Goal: Entertainment & Leisure: Browse casually

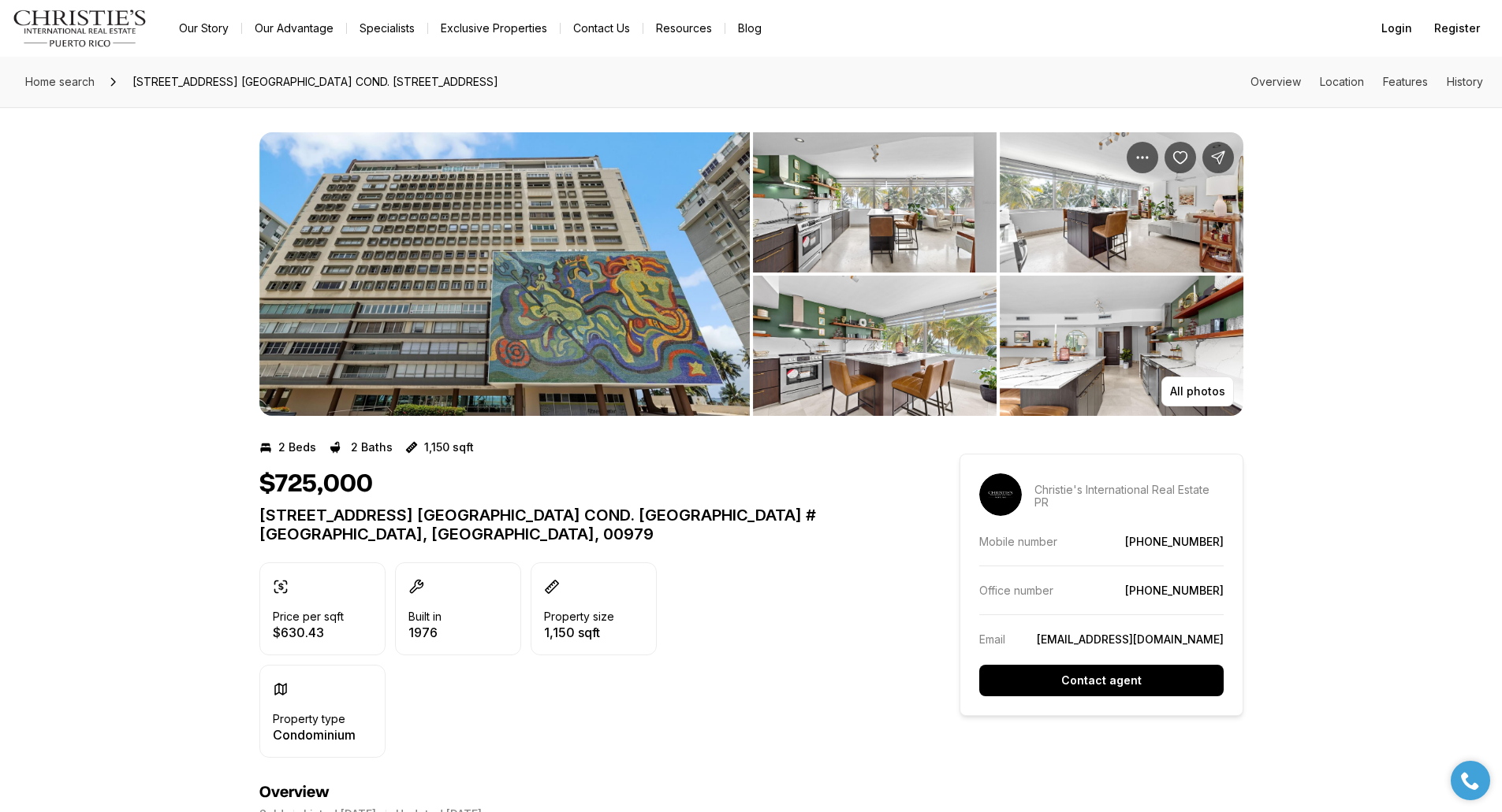
click at [643, 269] on img "View image gallery" at bounding box center [504, 275] width 491 height 284
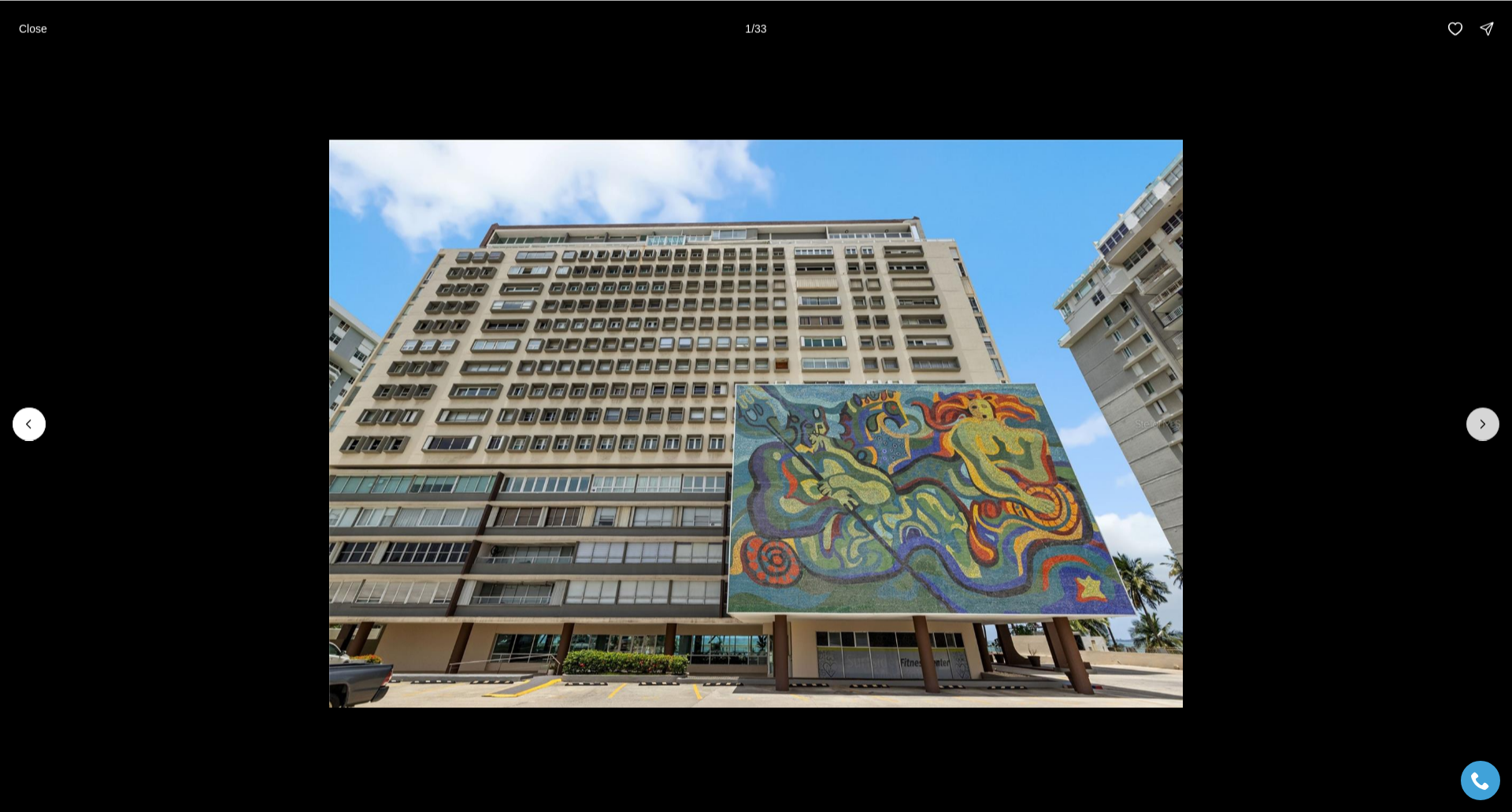
click at [1482, 429] on icon "Next slide" at bounding box center [1483, 423] width 16 height 16
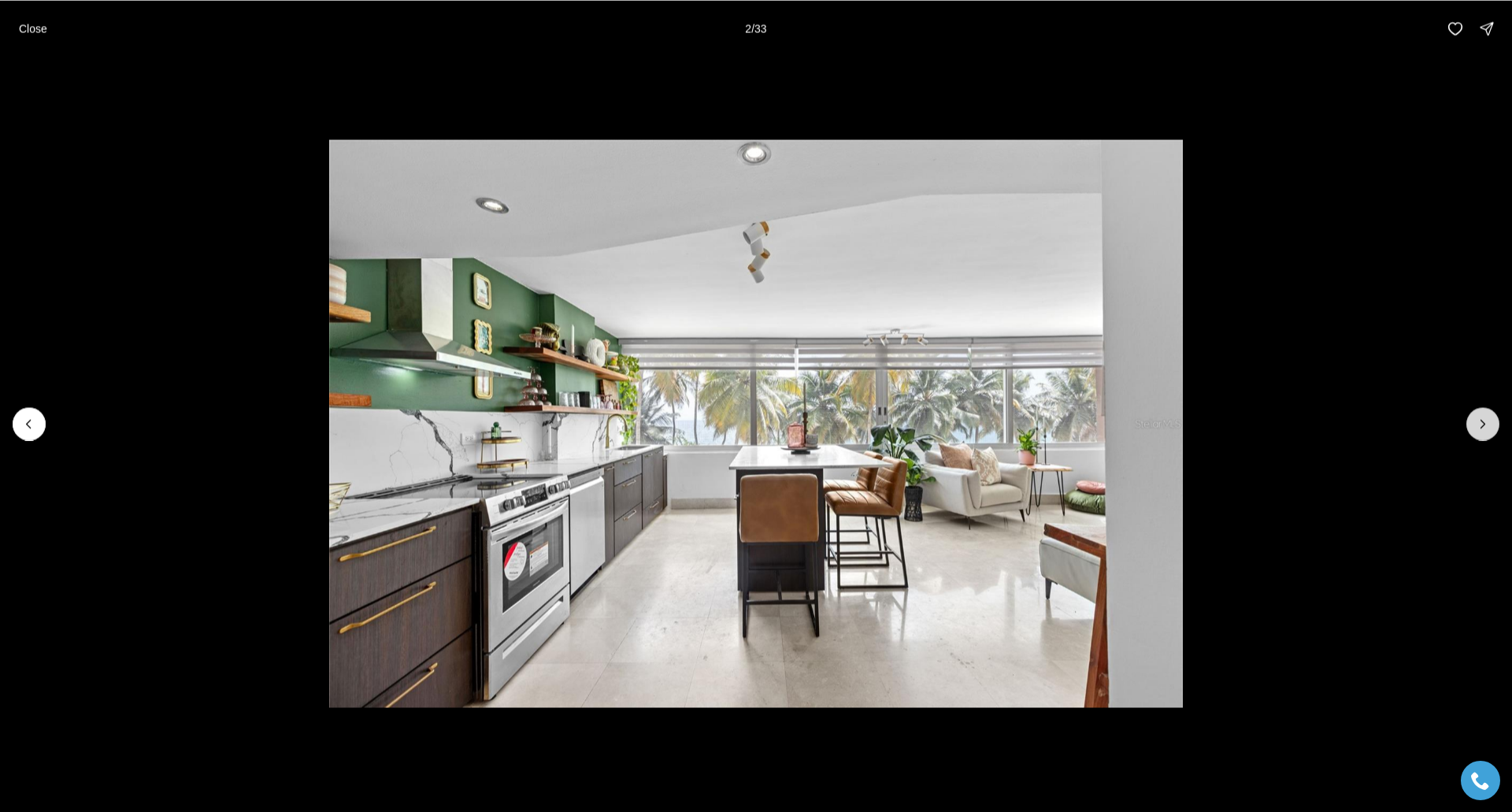
click at [1482, 429] on icon "Next slide" at bounding box center [1483, 423] width 16 height 16
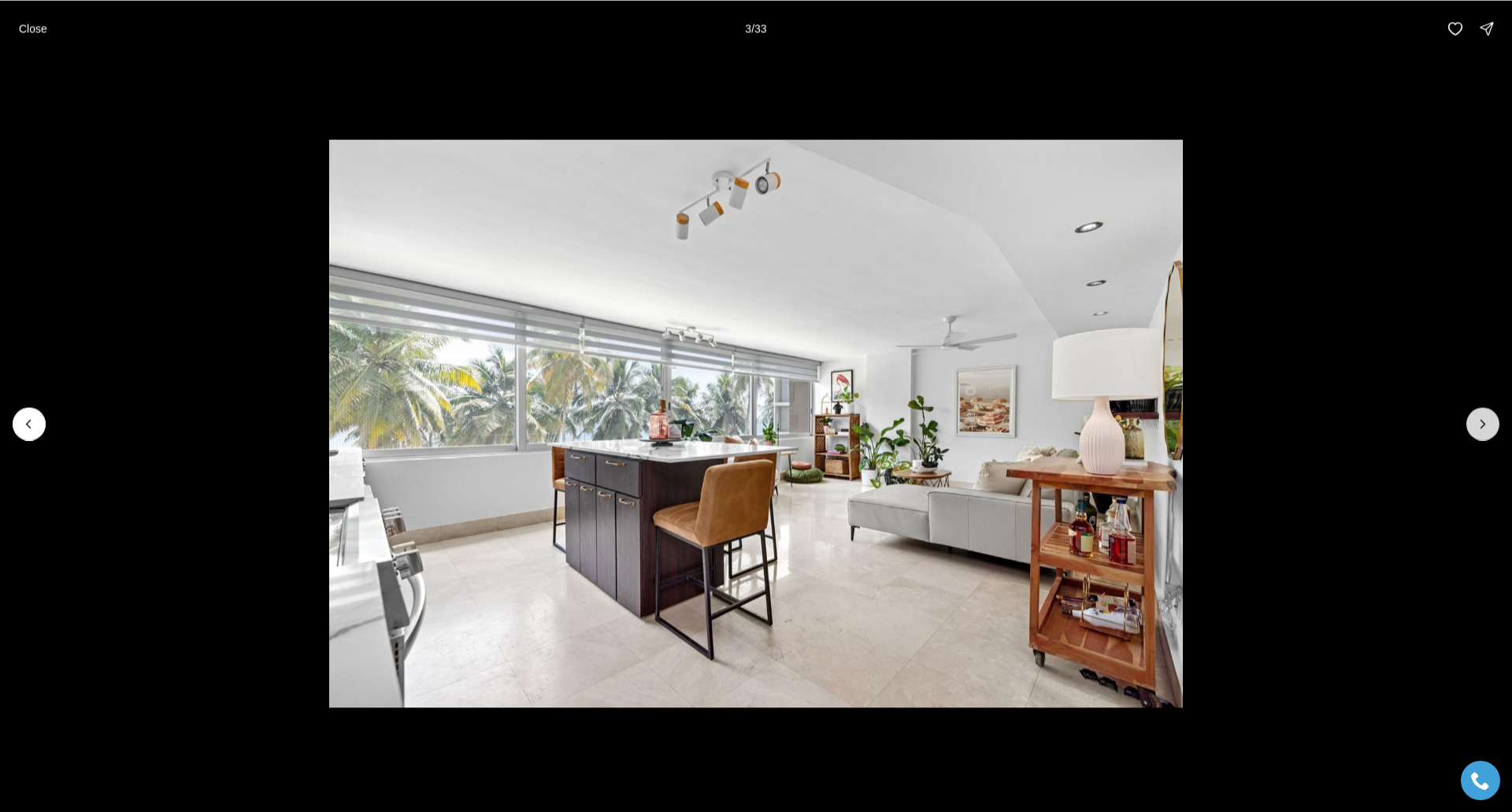
click at [1482, 429] on icon "Next slide" at bounding box center [1483, 423] width 16 height 16
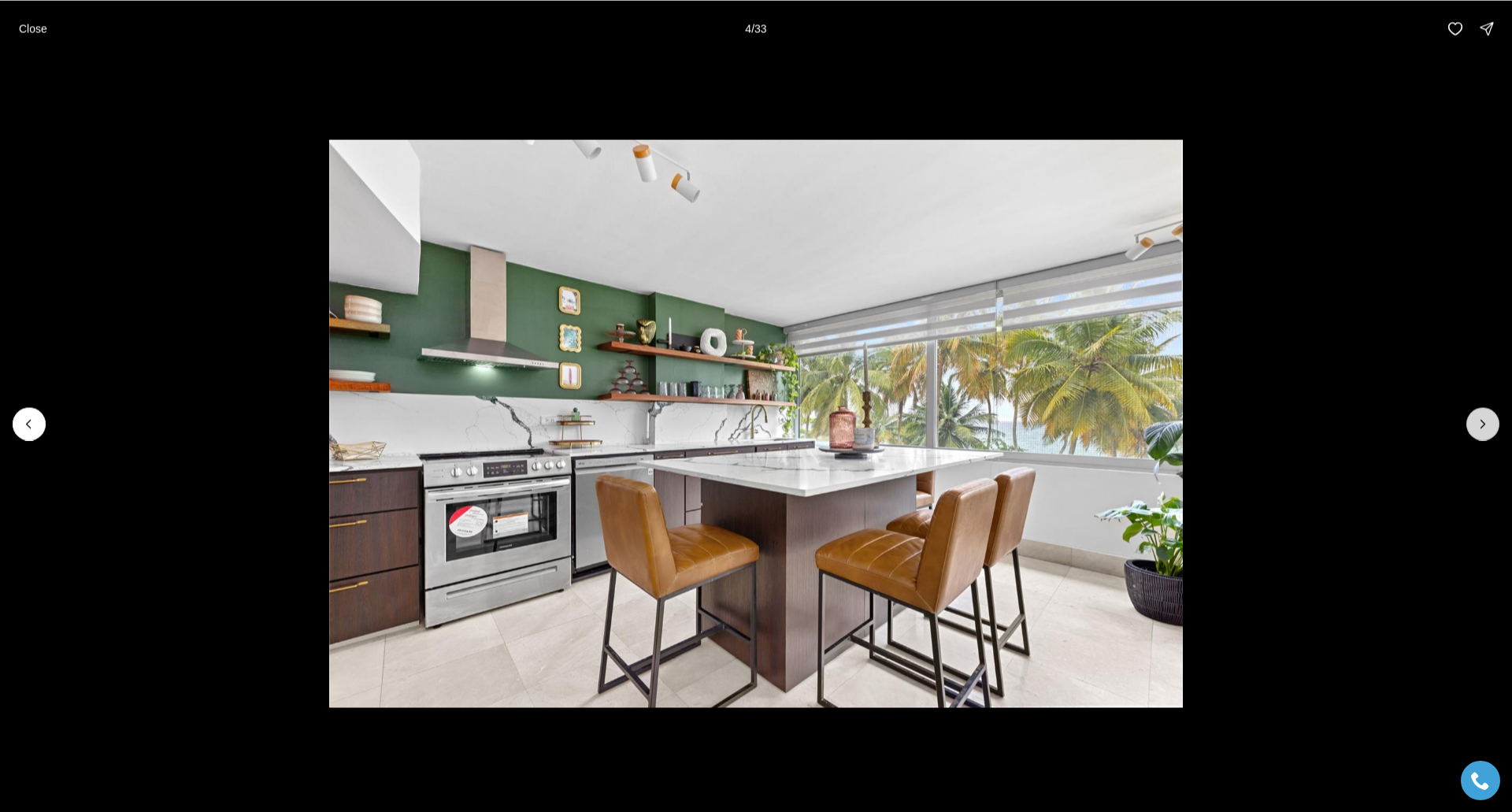
click at [1482, 429] on icon "Next slide" at bounding box center [1483, 423] width 16 height 16
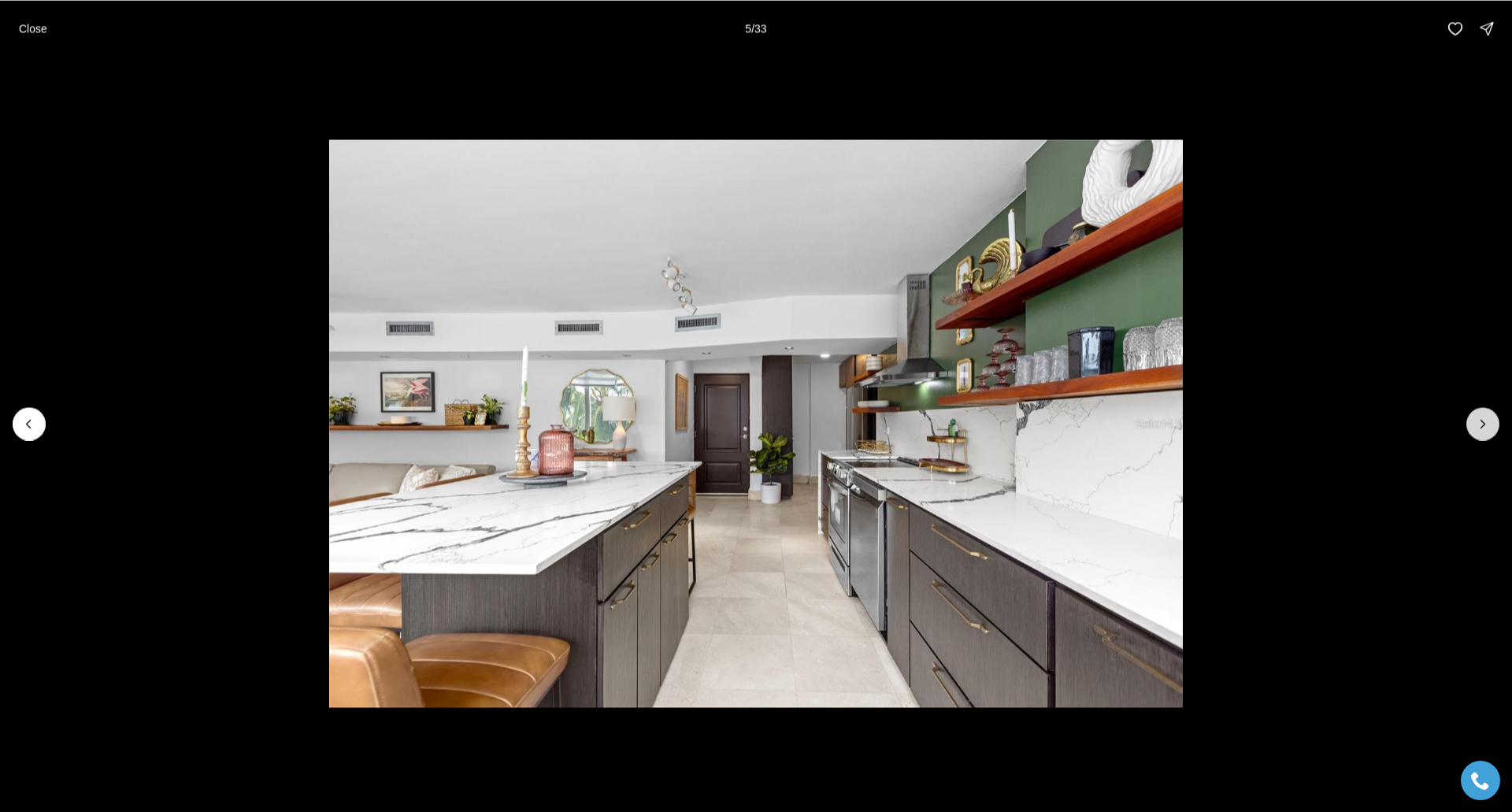
click at [1482, 429] on icon "Next slide" at bounding box center [1483, 423] width 16 height 16
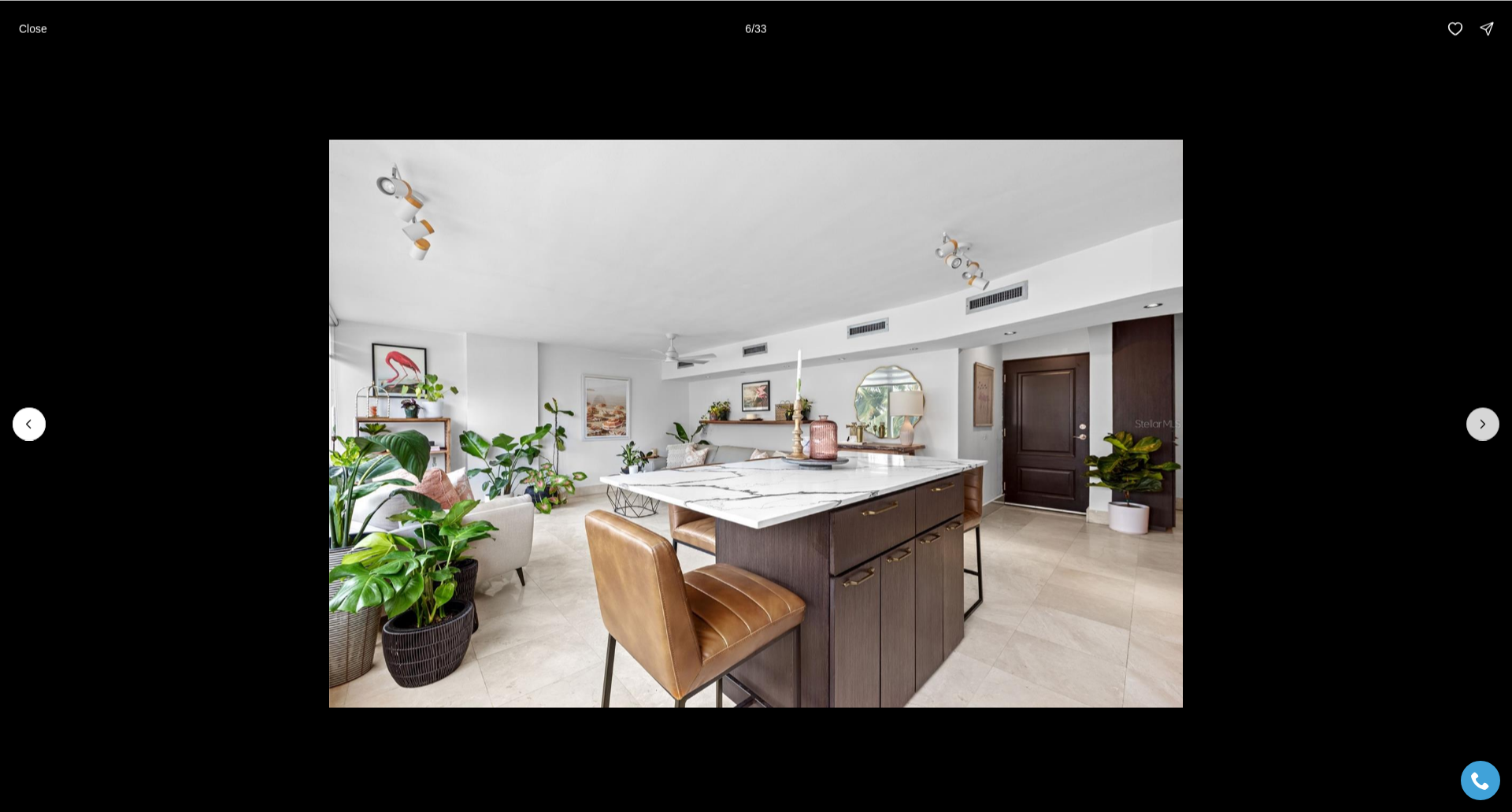
click at [1482, 429] on icon "Next slide" at bounding box center [1483, 423] width 16 height 16
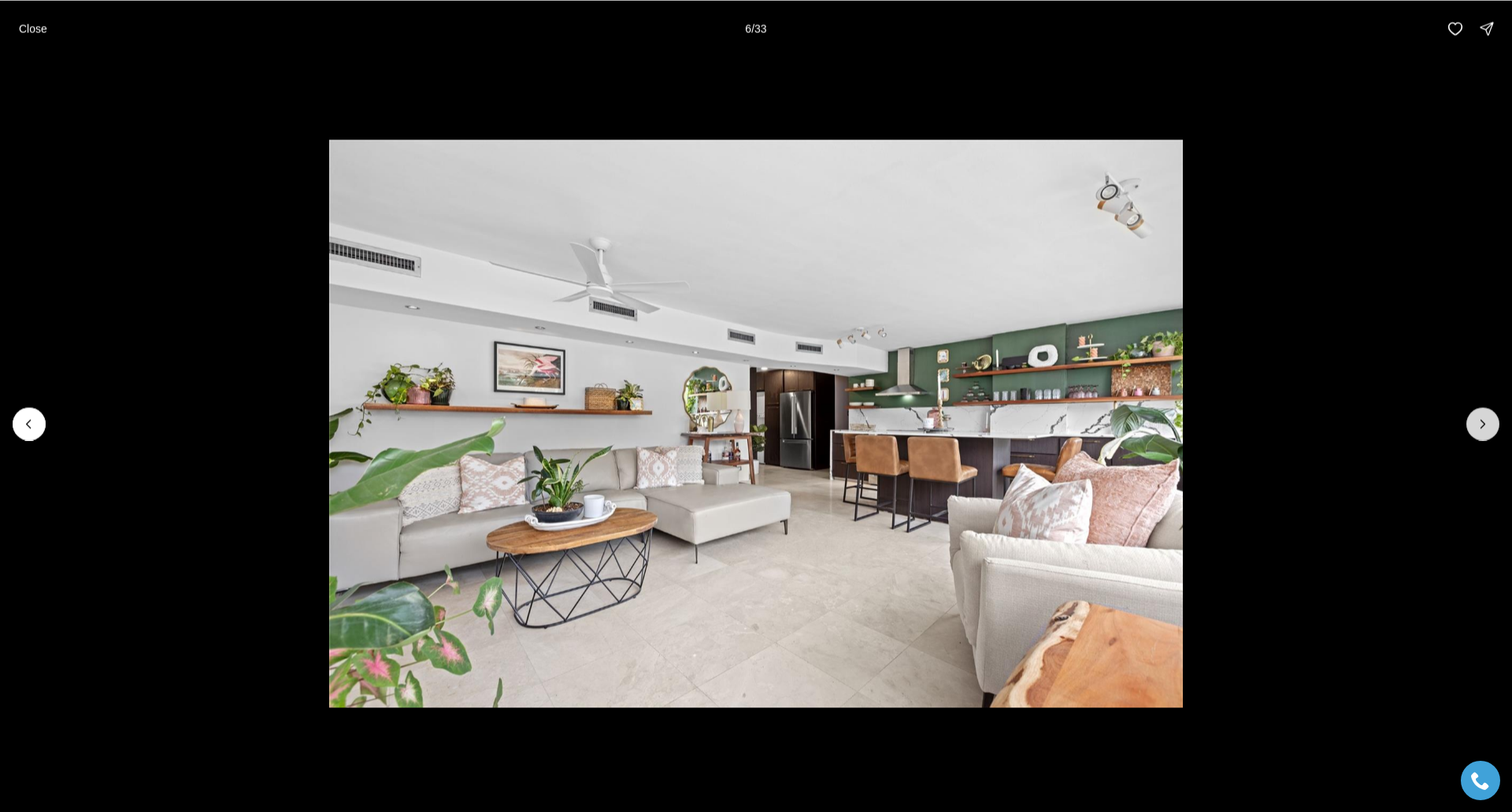
click at [1482, 429] on icon "Next slide" at bounding box center [1483, 423] width 16 height 16
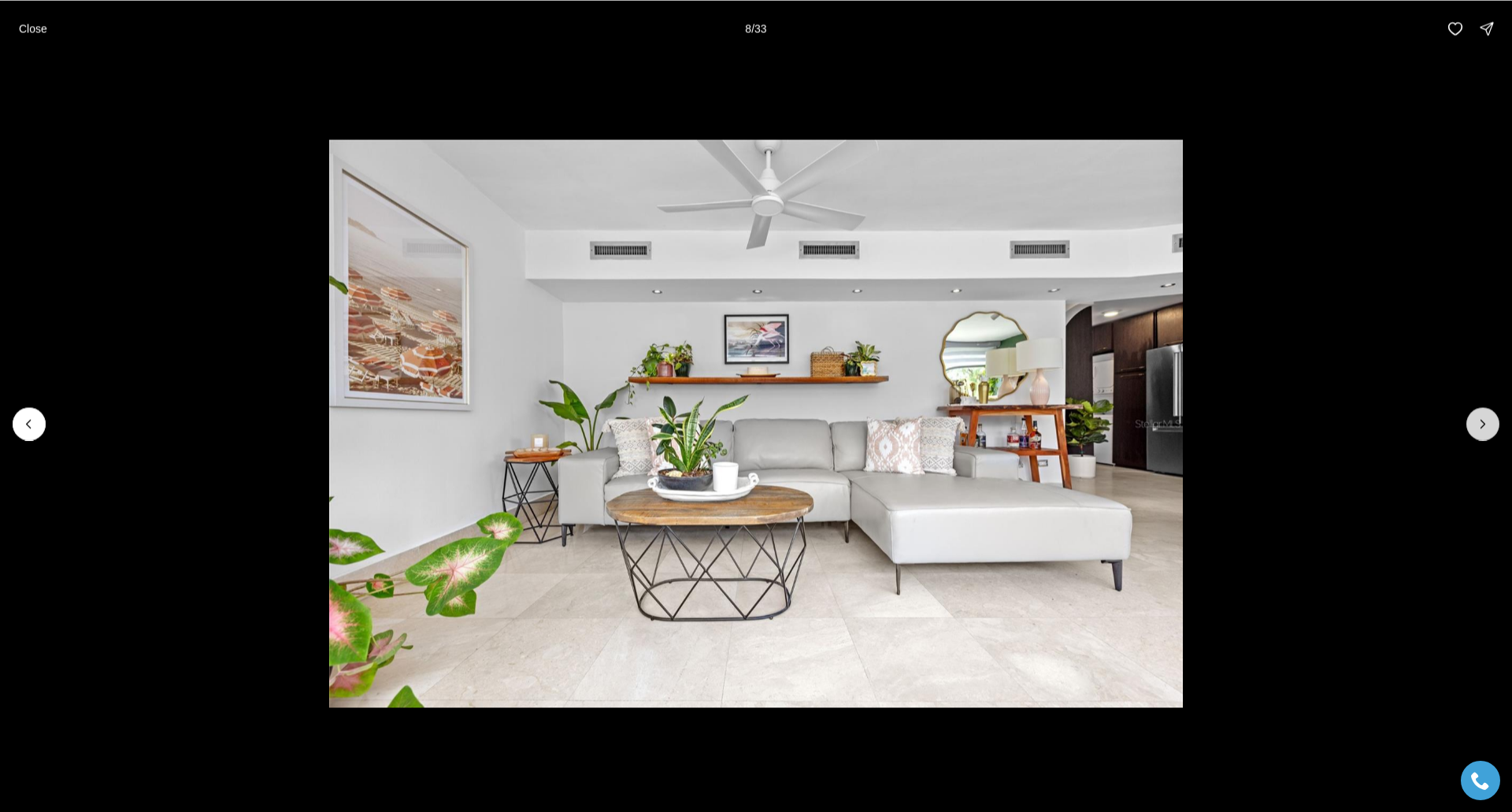
click at [1482, 429] on icon "Next slide" at bounding box center [1483, 423] width 16 height 16
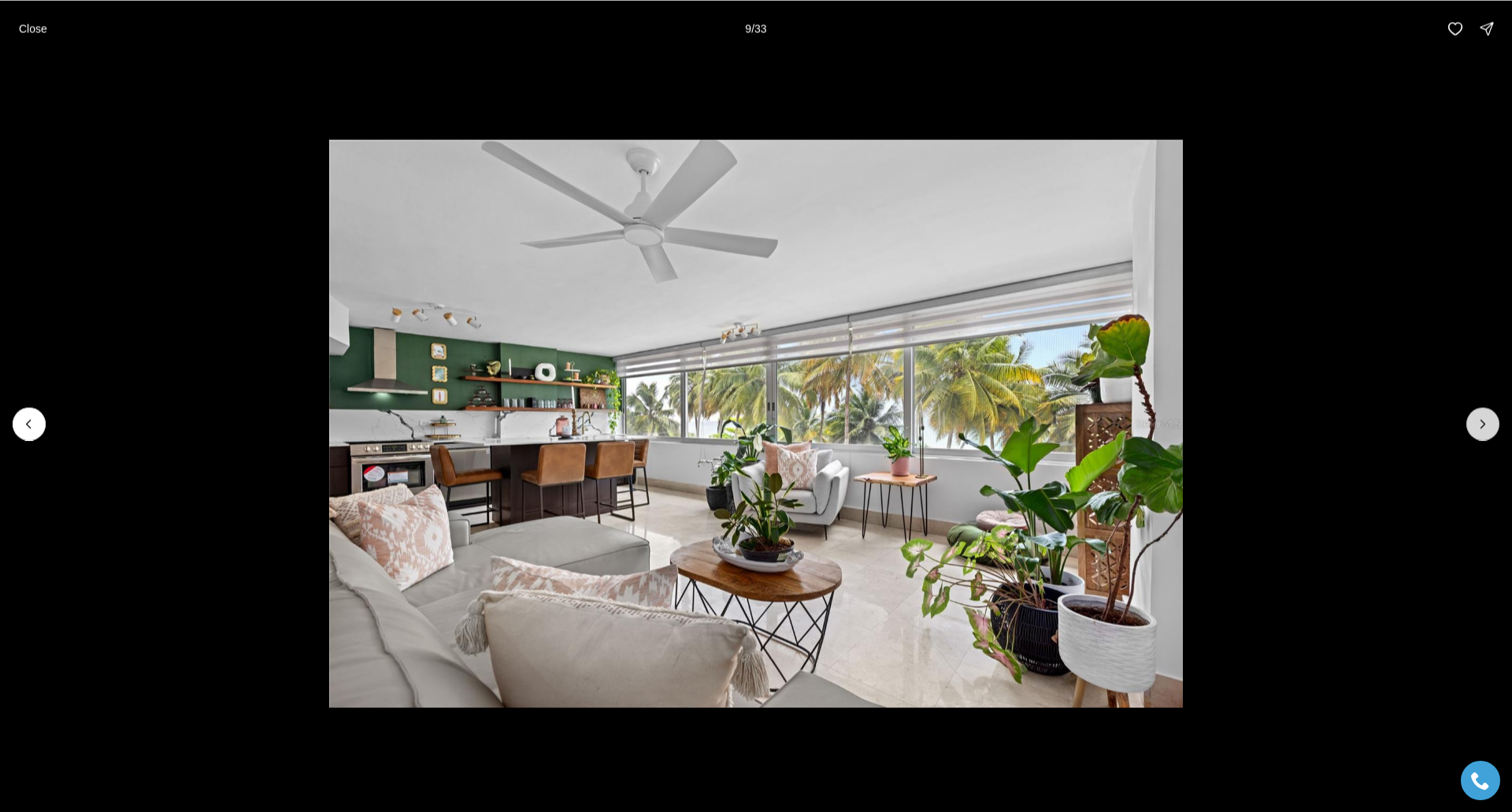
click at [1482, 429] on icon "Next slide" at bounding box center [1483, 423] width 16 height 16
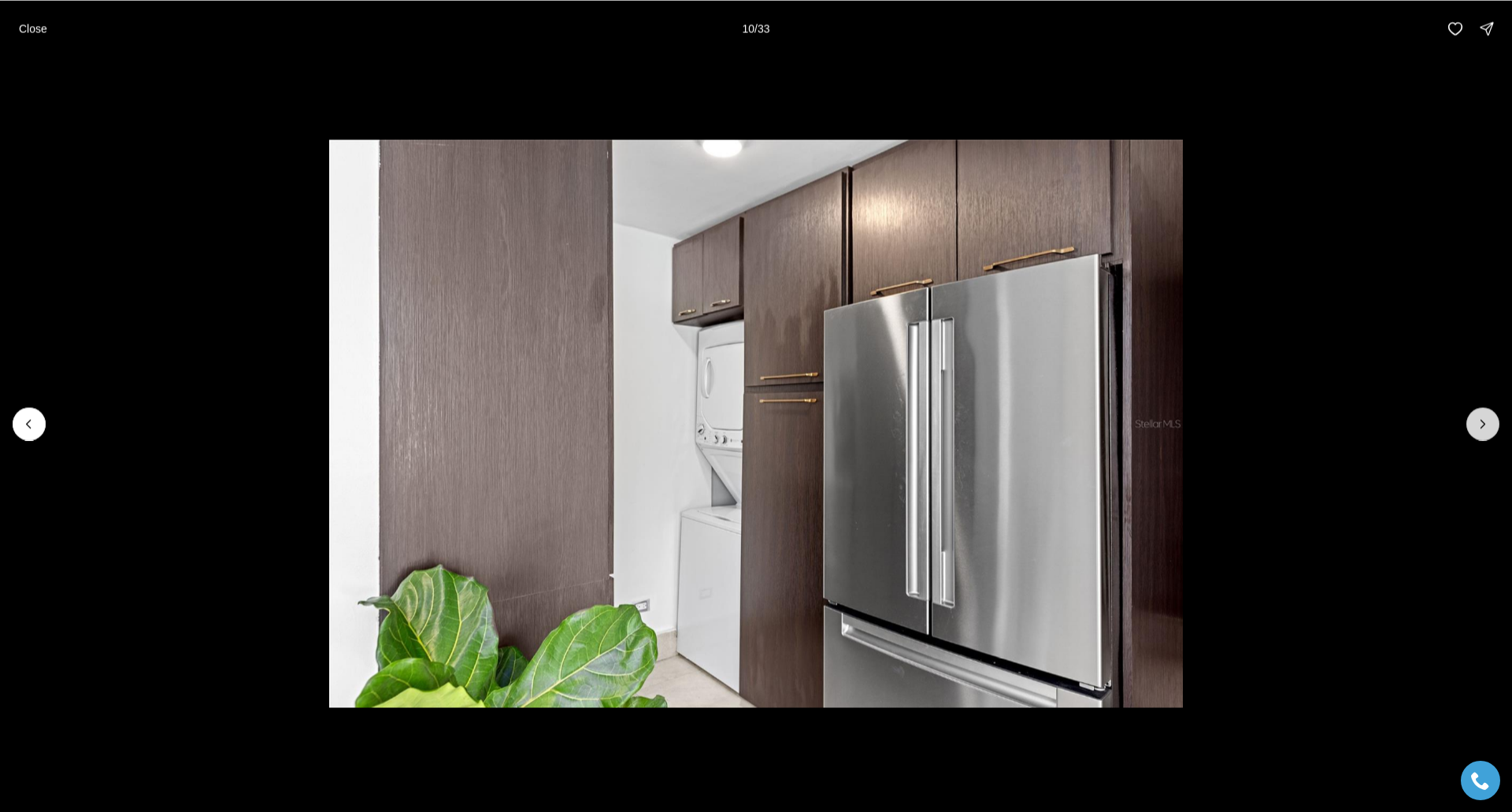
click at [1482, 429] on icon "Next slide" at bounding box center [1483, 423] width 16 height 16
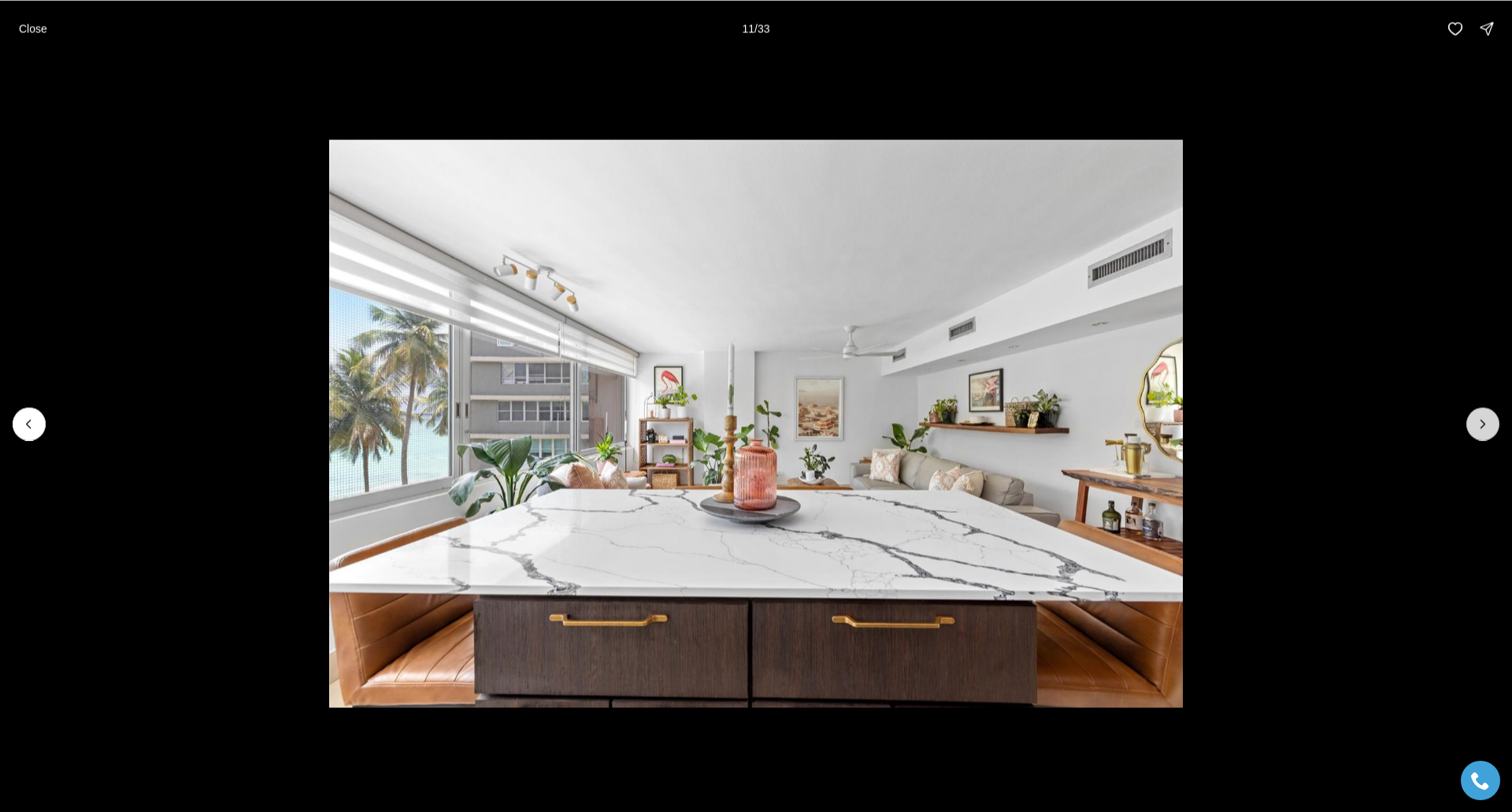
click at [1482, 429] on icon "Next slide" at bounding box center [1483, 423] width 16 height 16
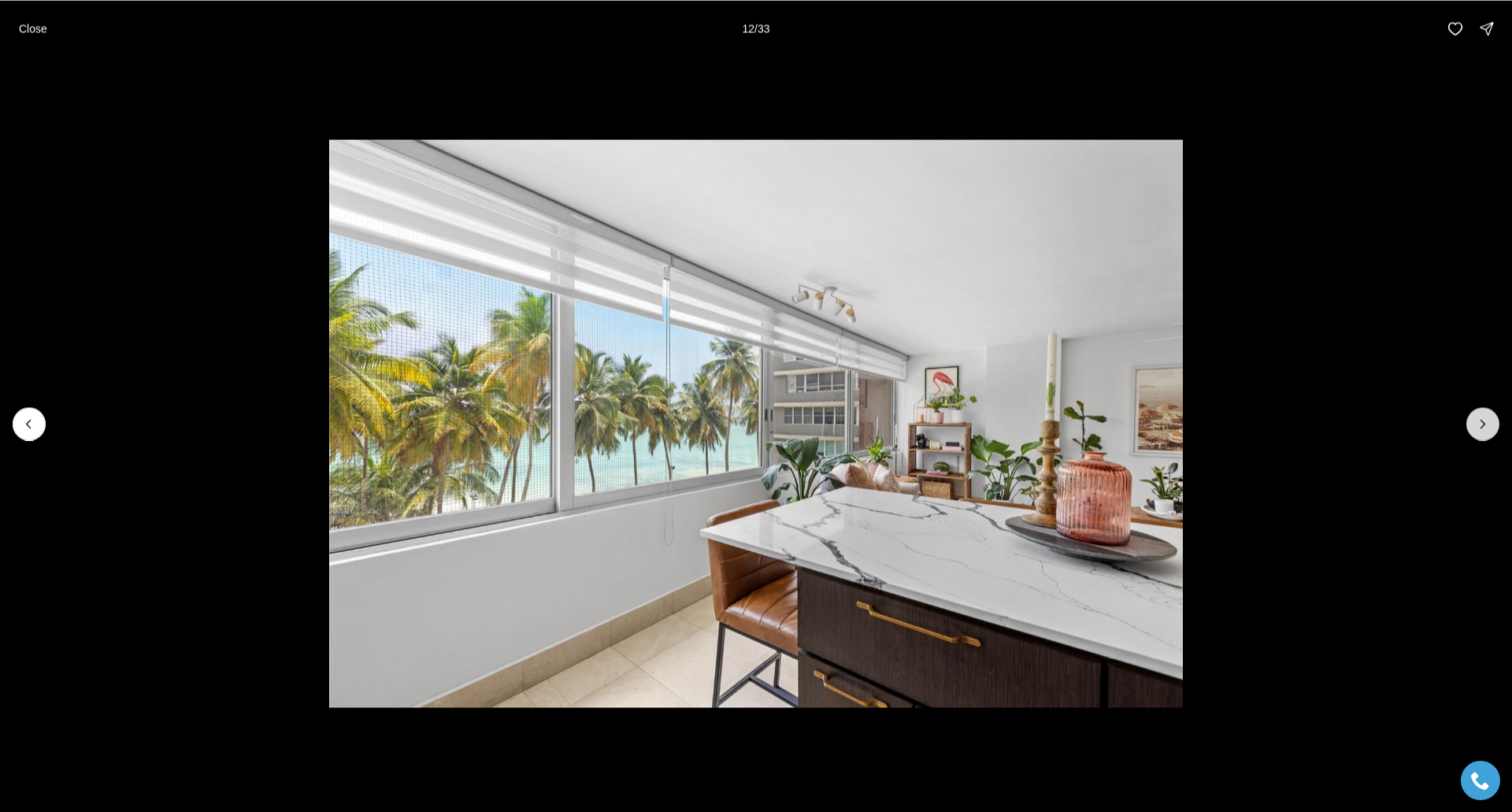
click at [1482, 429] on icon "Next slide" at bounding box center [1483, 423] width 16 height 16
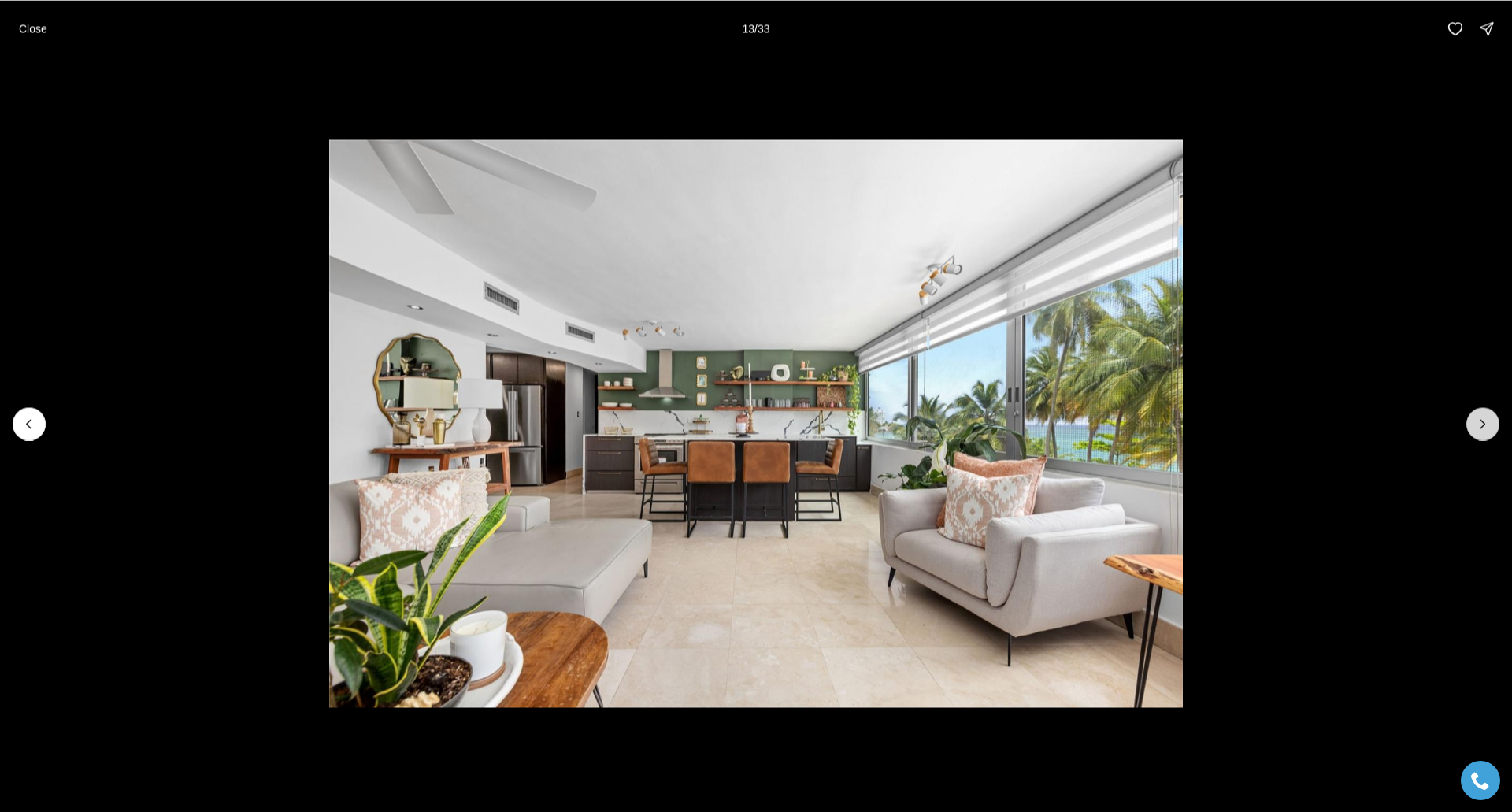
click at [1482, 429] on icon "Next slide" at bounding box center [1483, 423] width 16 height 16
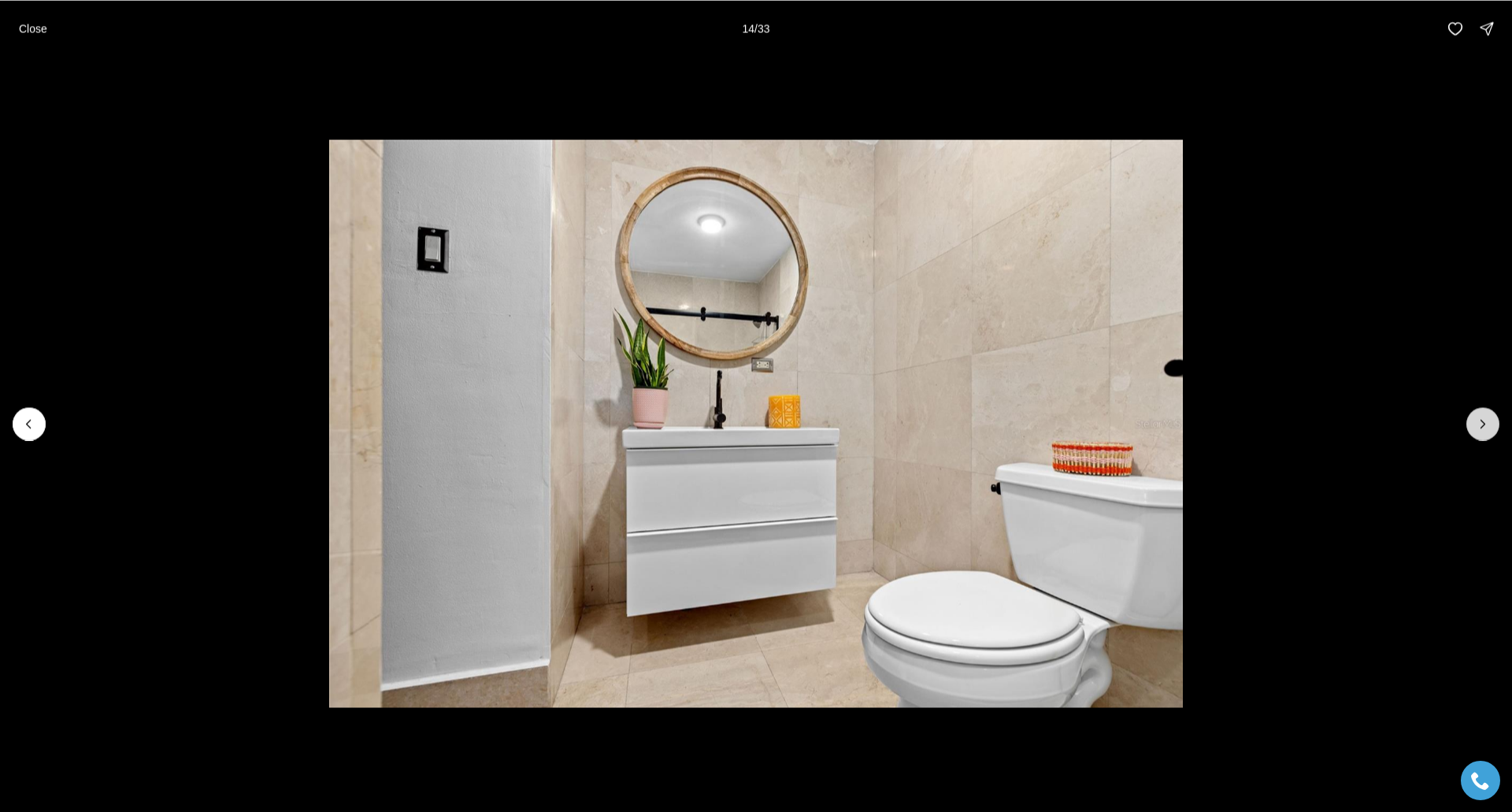
click at [1482, 429] on icon "Next slide" at bounding box center [1483, 423] width 16 height 16
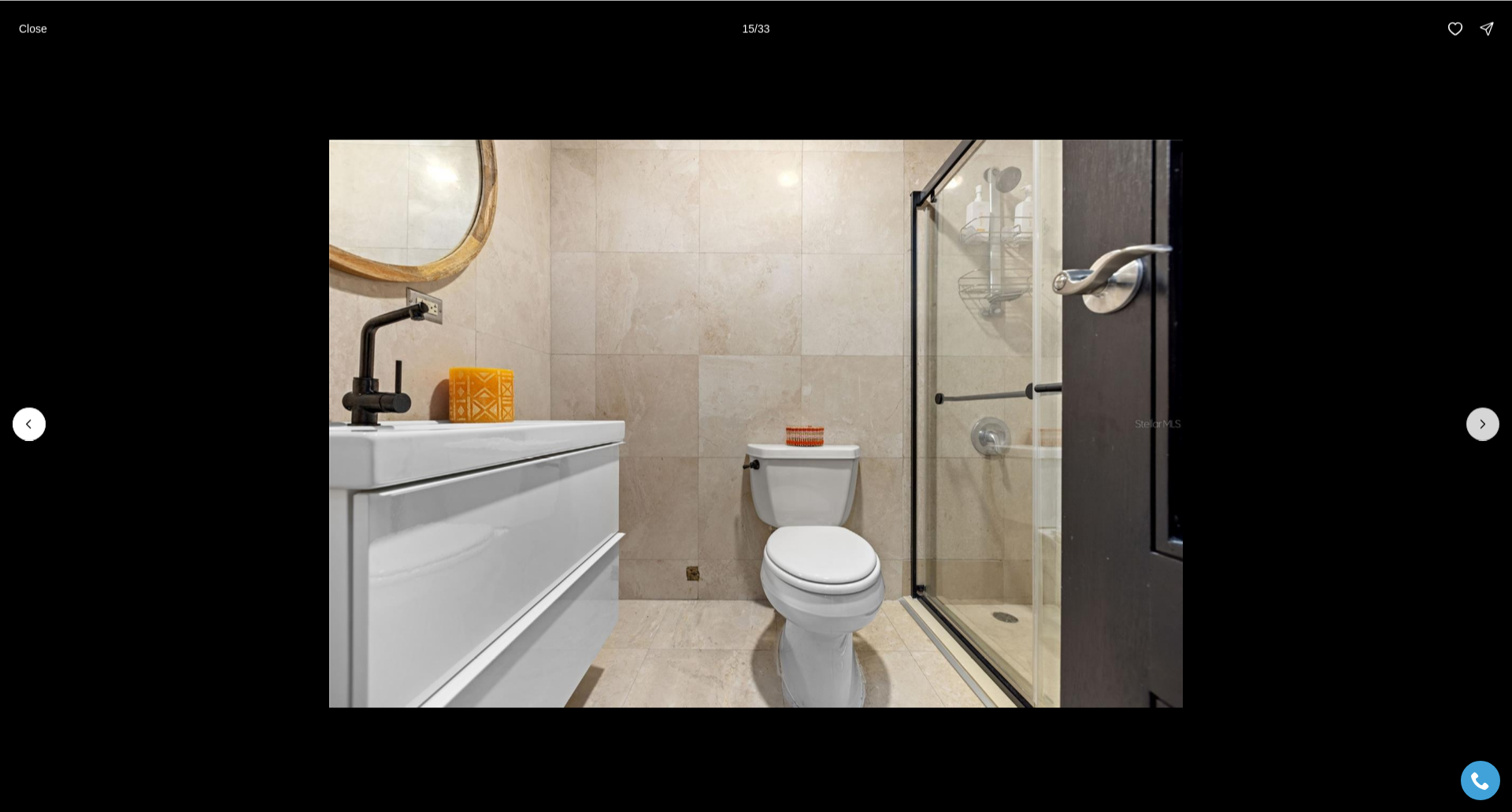
click at [1482, 429] on icon "Next slide" at bounding box center [1483, 423] width 16 height 16
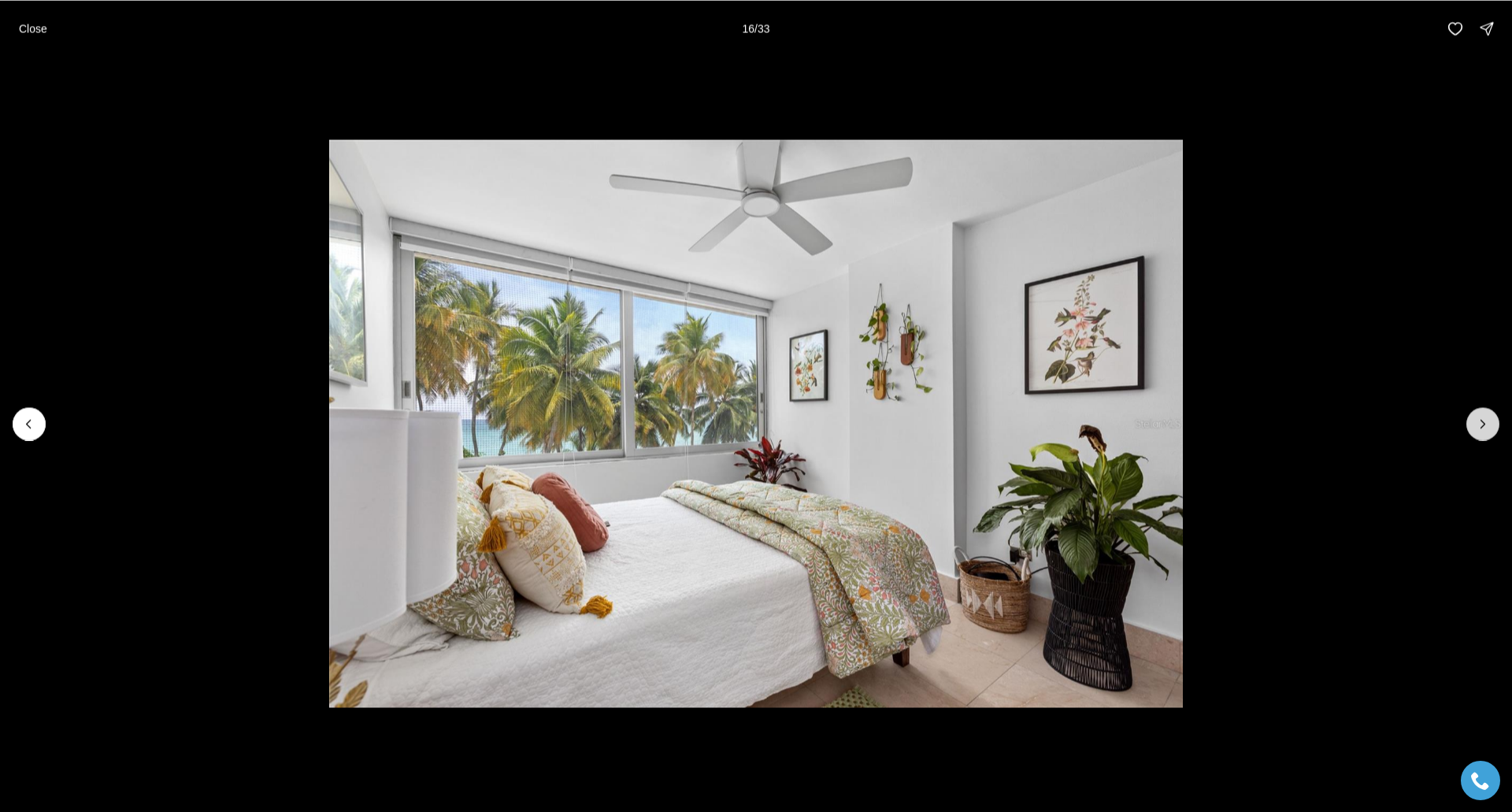
click at [1482, 429] on icon "Next slide" at bounding box center [1483, 423] width 16 height 16
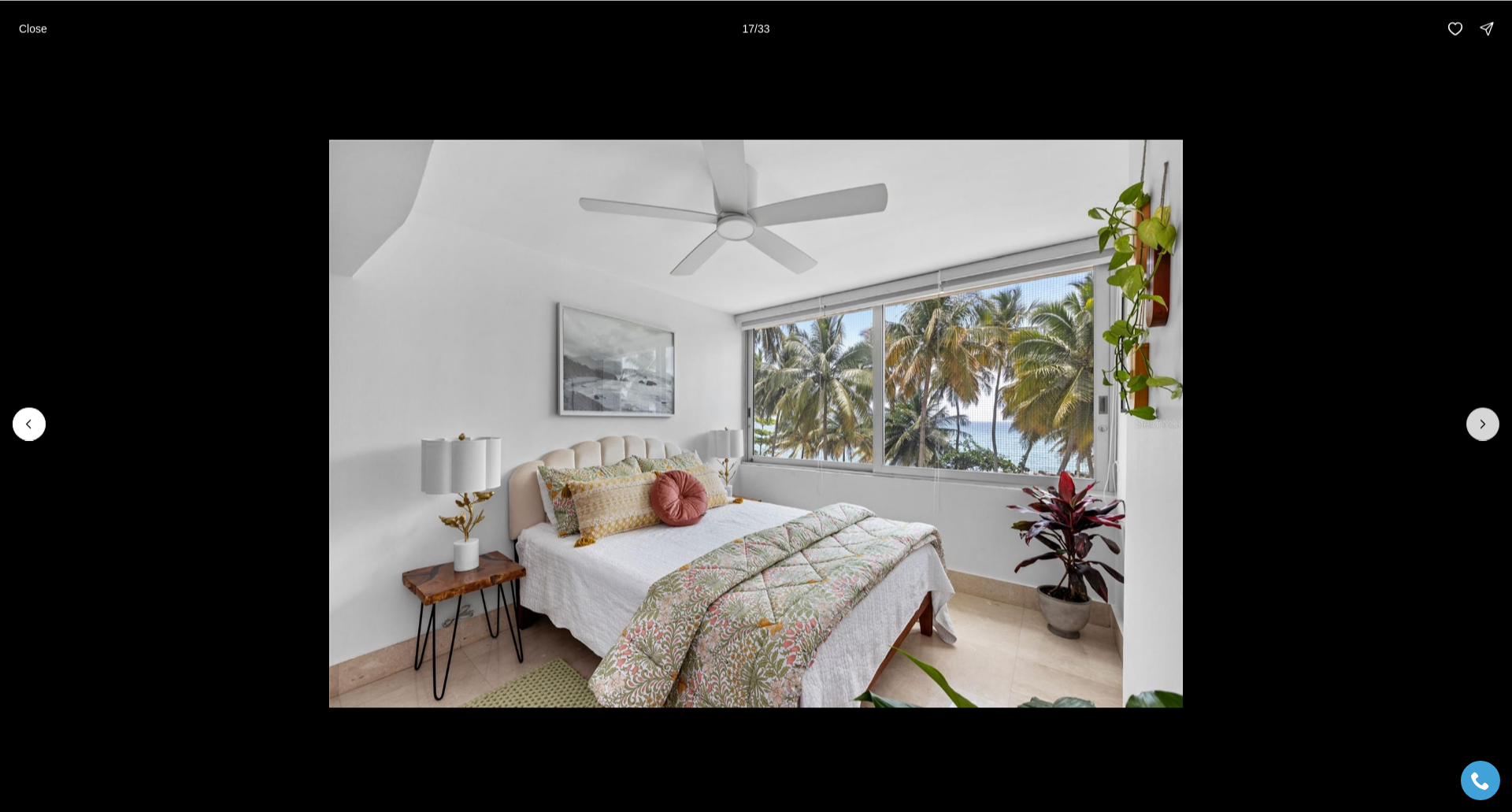
click at [1482, 429] on icon "Next slide" at bounding box center [1483, 423] width 16 height 16
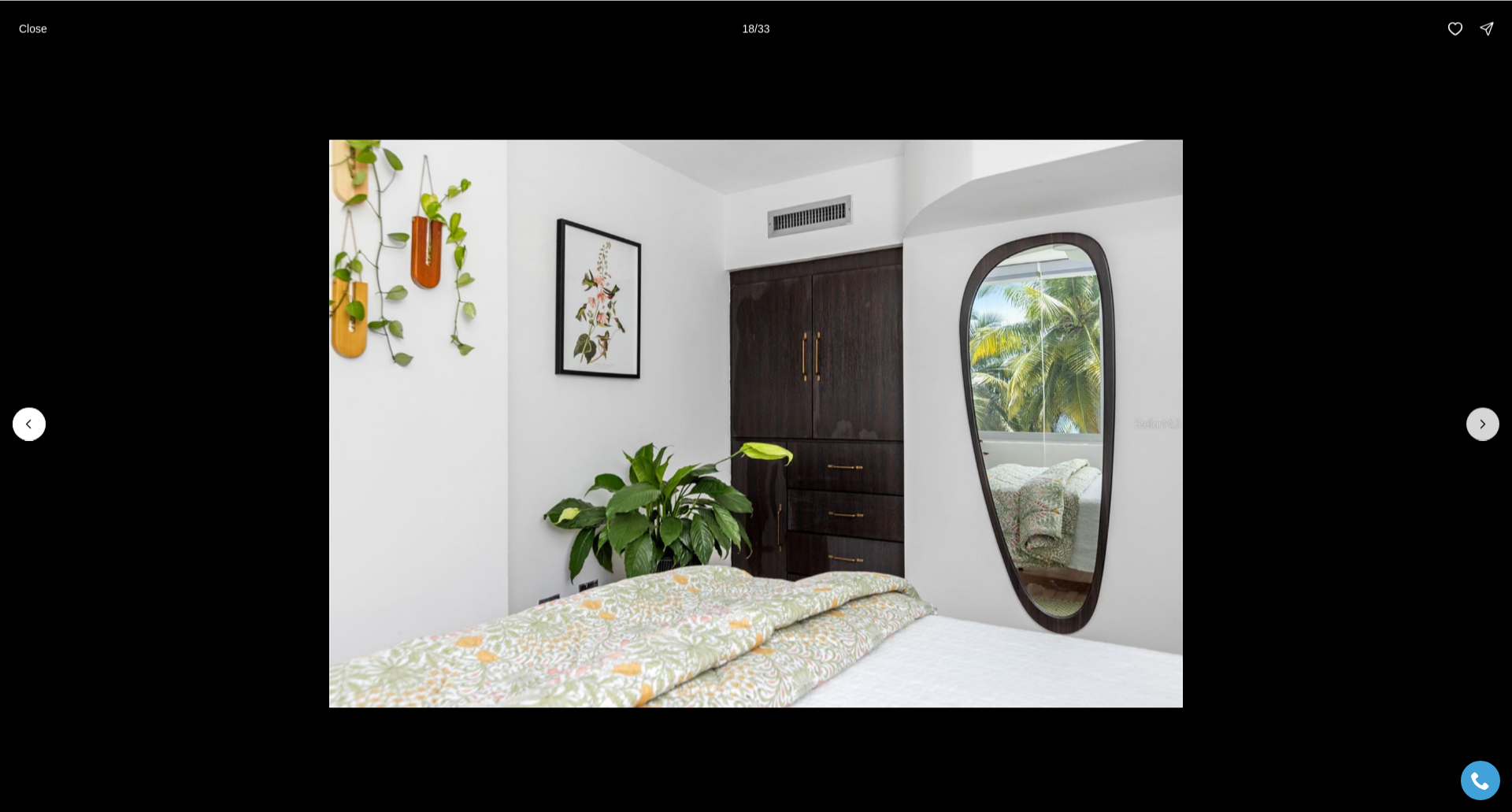
click at [1482, 429] on icon "Next slide" at bounding box center [1483, 423] width 16 height 16
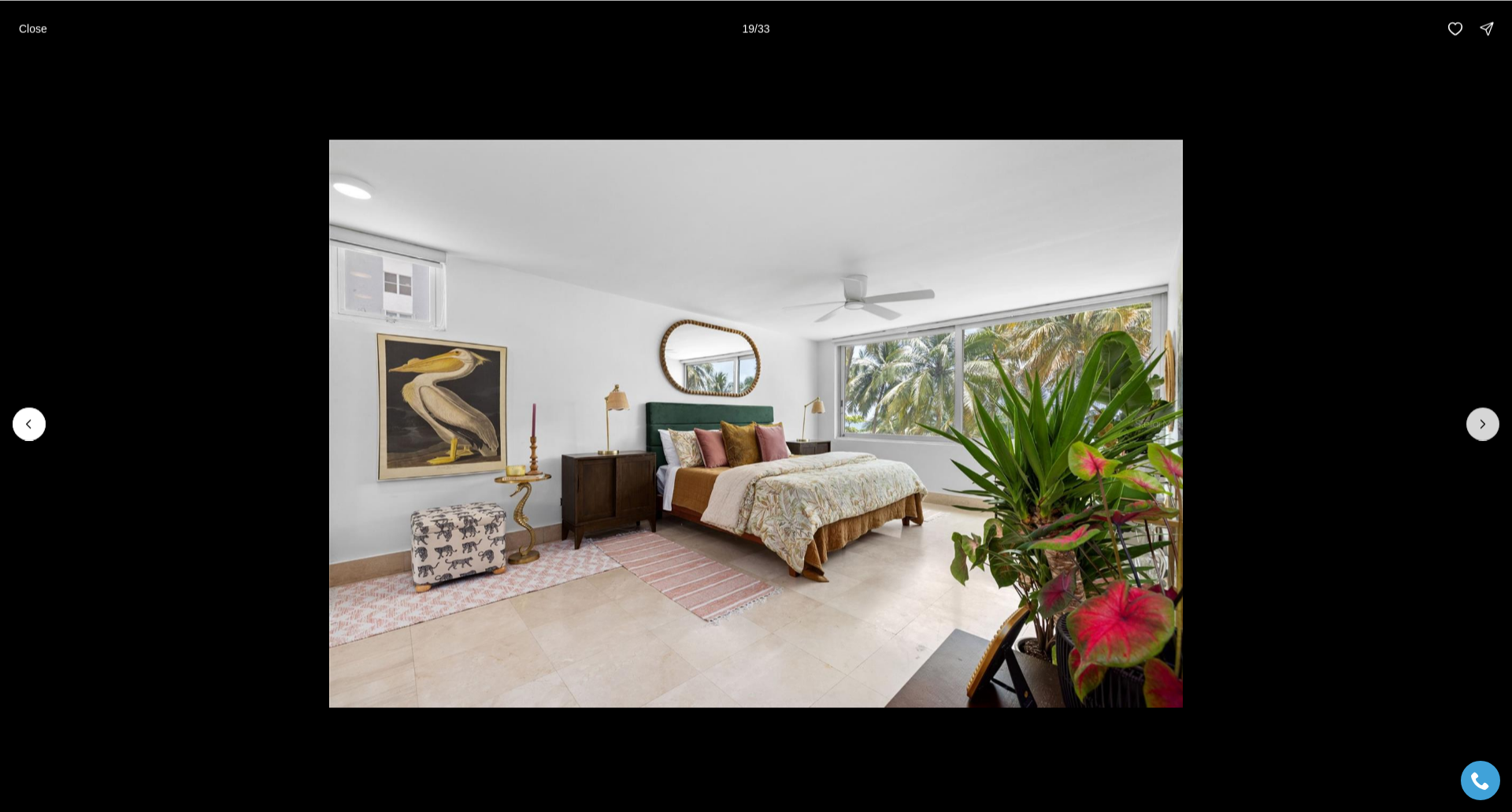
click at [1482, 429] on icon "Next slide" at bounding box center [1483, 423] width 16 height 16
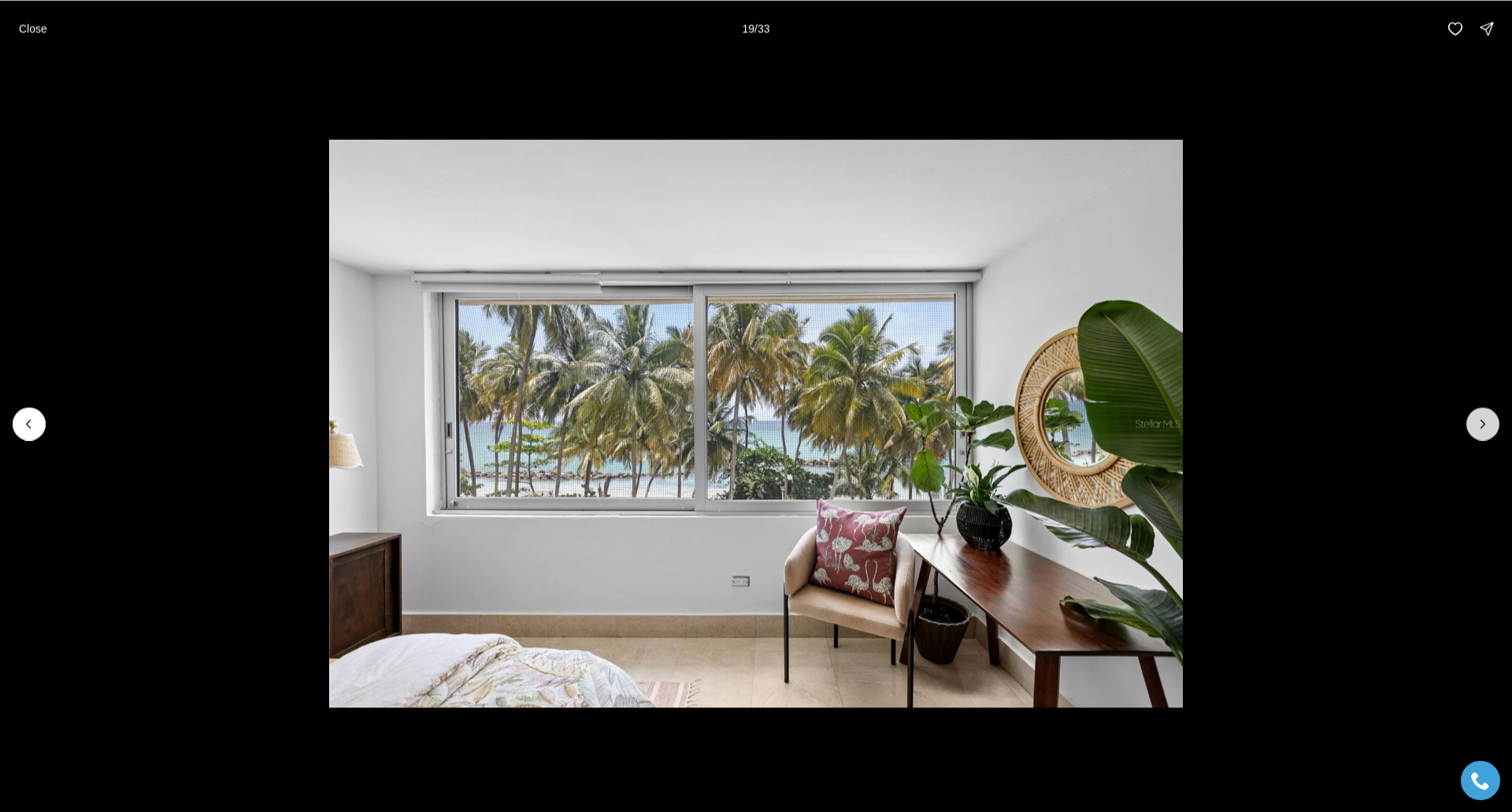
click at [1482, 429] on icon "Next slide" at bounding box center [1483, 423] width 16 height 16
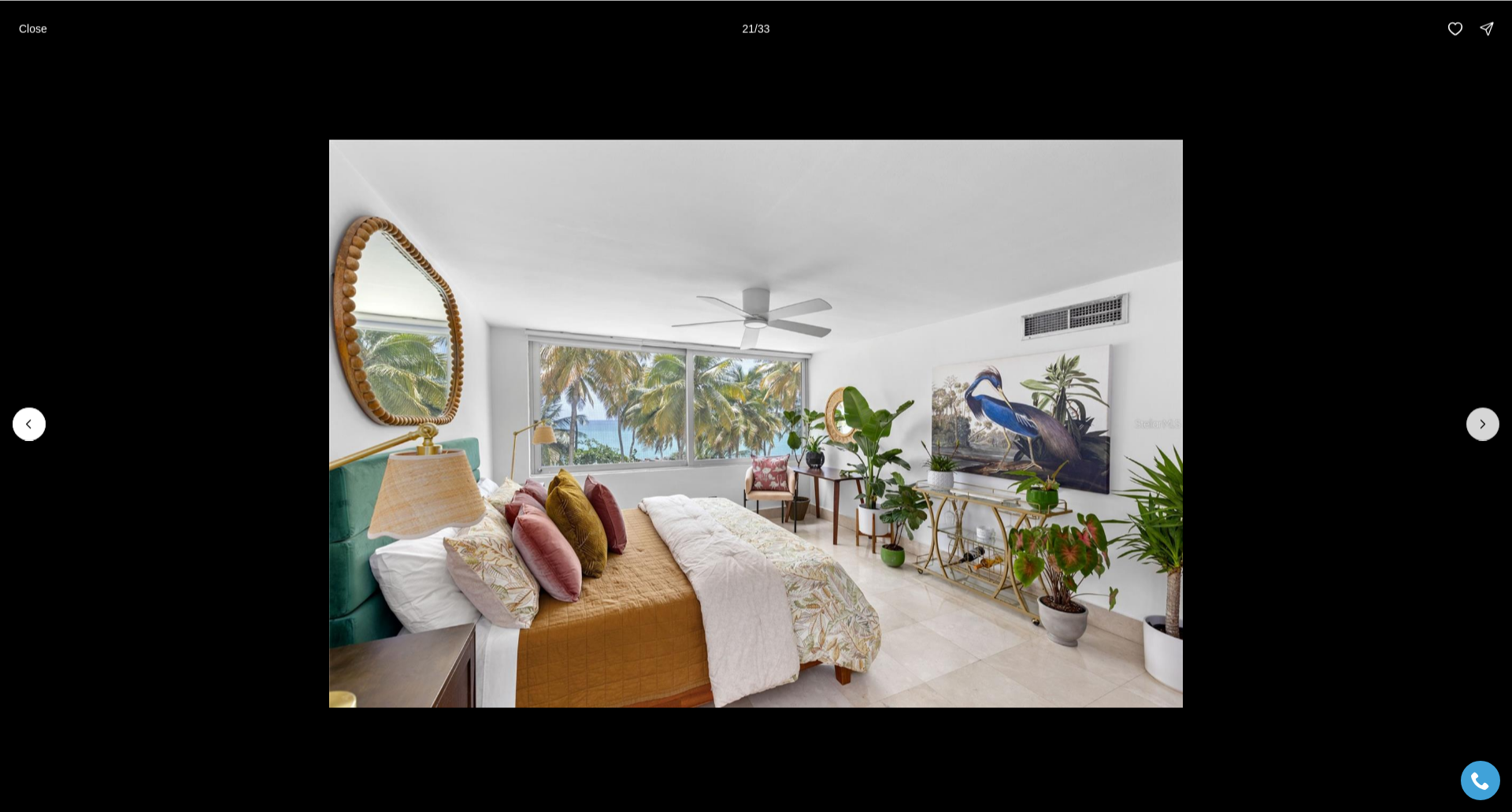
click at [1482, 429] on icon "Next slide" at bounding box center [1483, 423] width 16 height 16
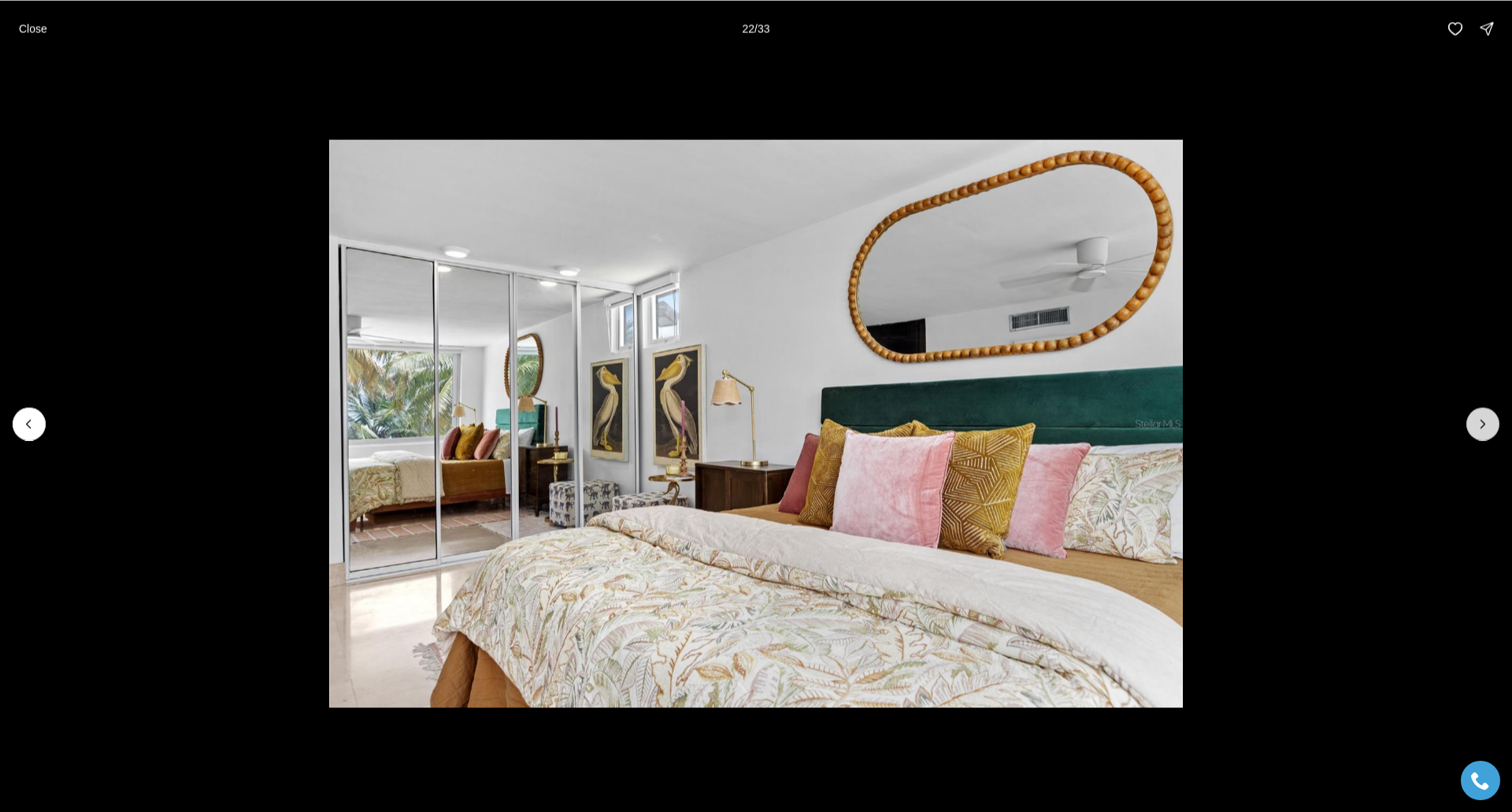
click at [1482, 429] on icon "Next slide" at bounding box center [1483, 423] width 16 height 16
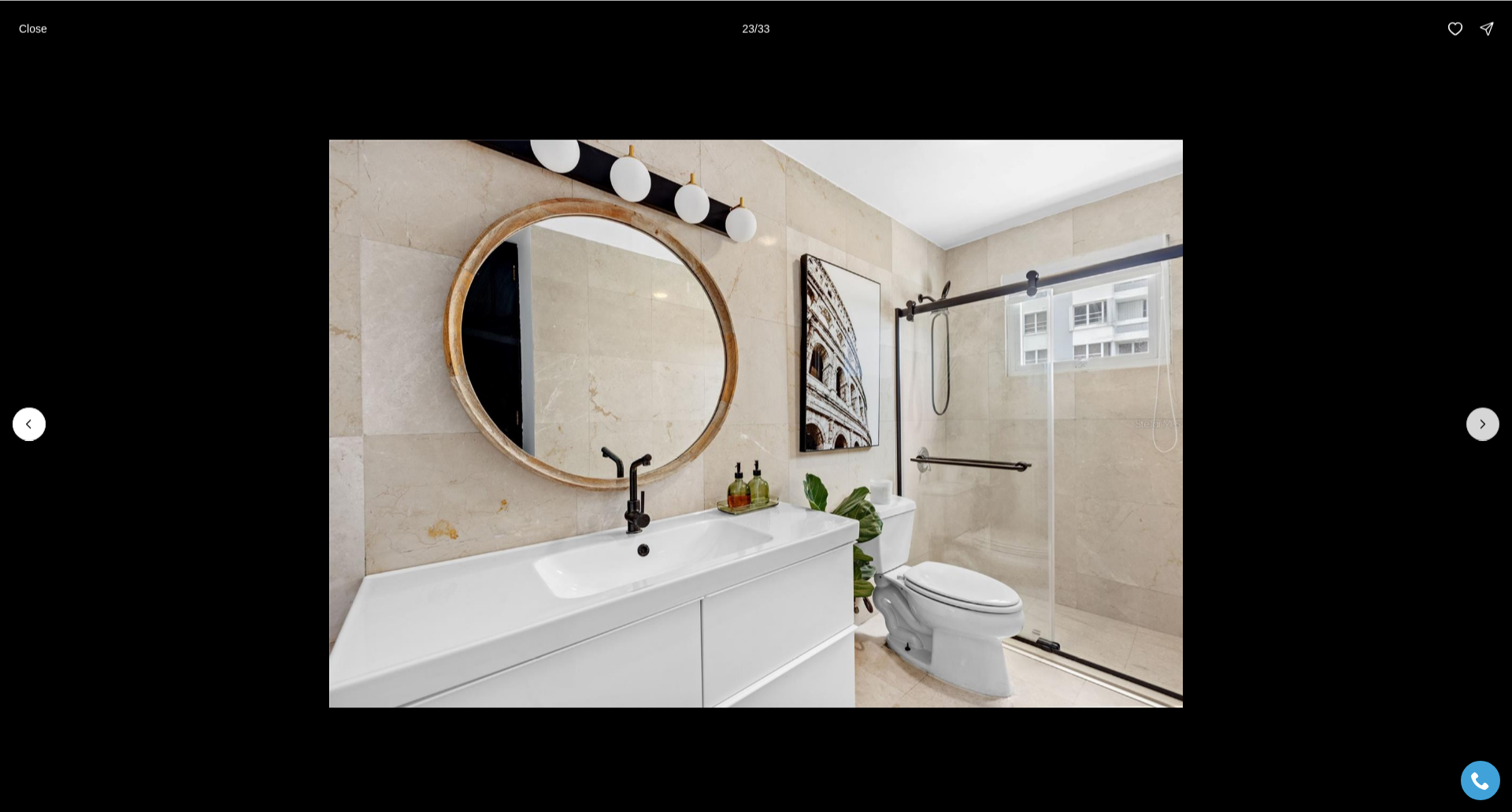
click at [1482, 429] on icon "Next slide" at bounding box center [1483, 423] width 16 height 16
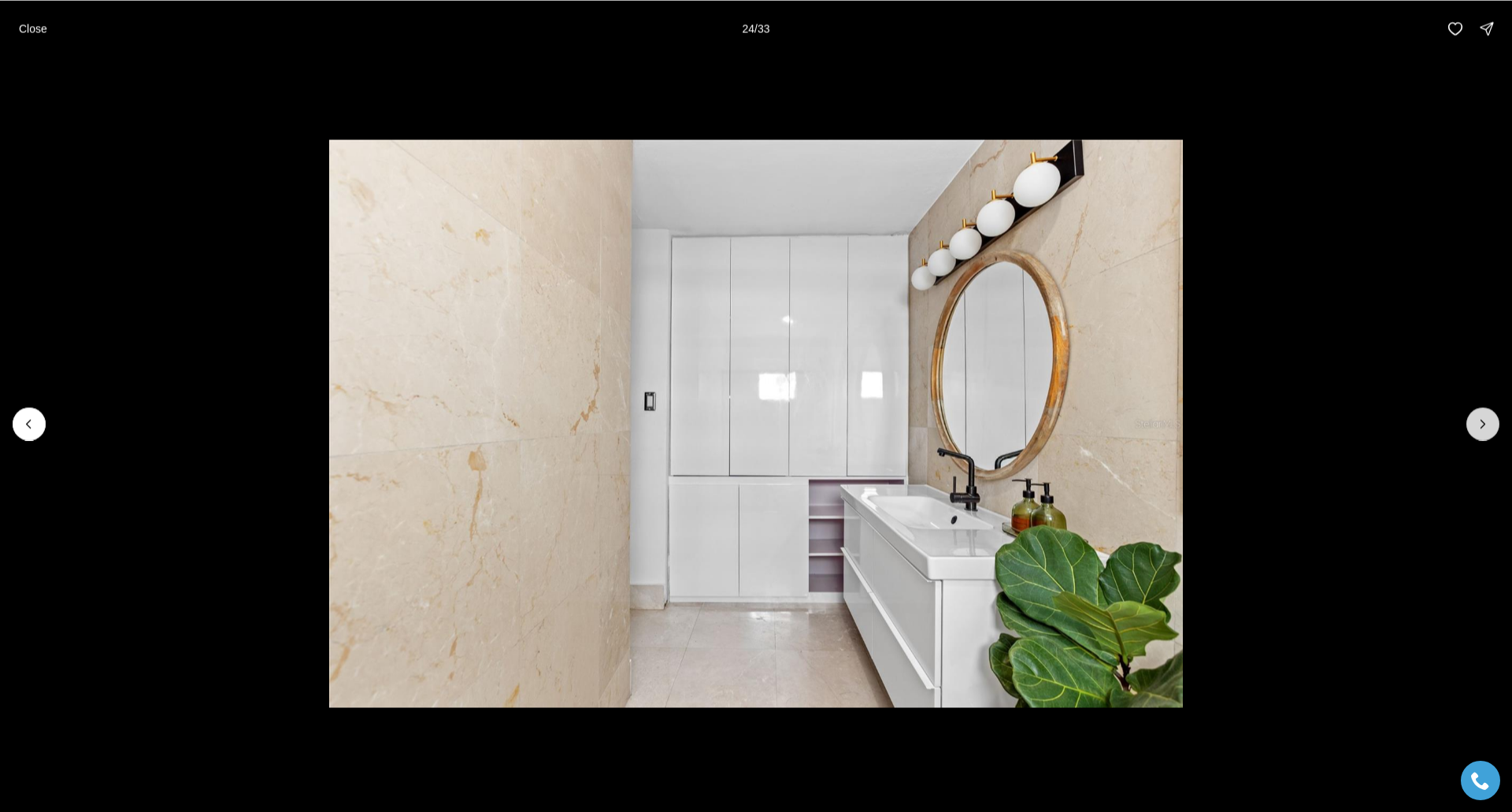
click at [1482, 429] on icon "Next slide" at bounding box center [1483, 423] width 16 height 16
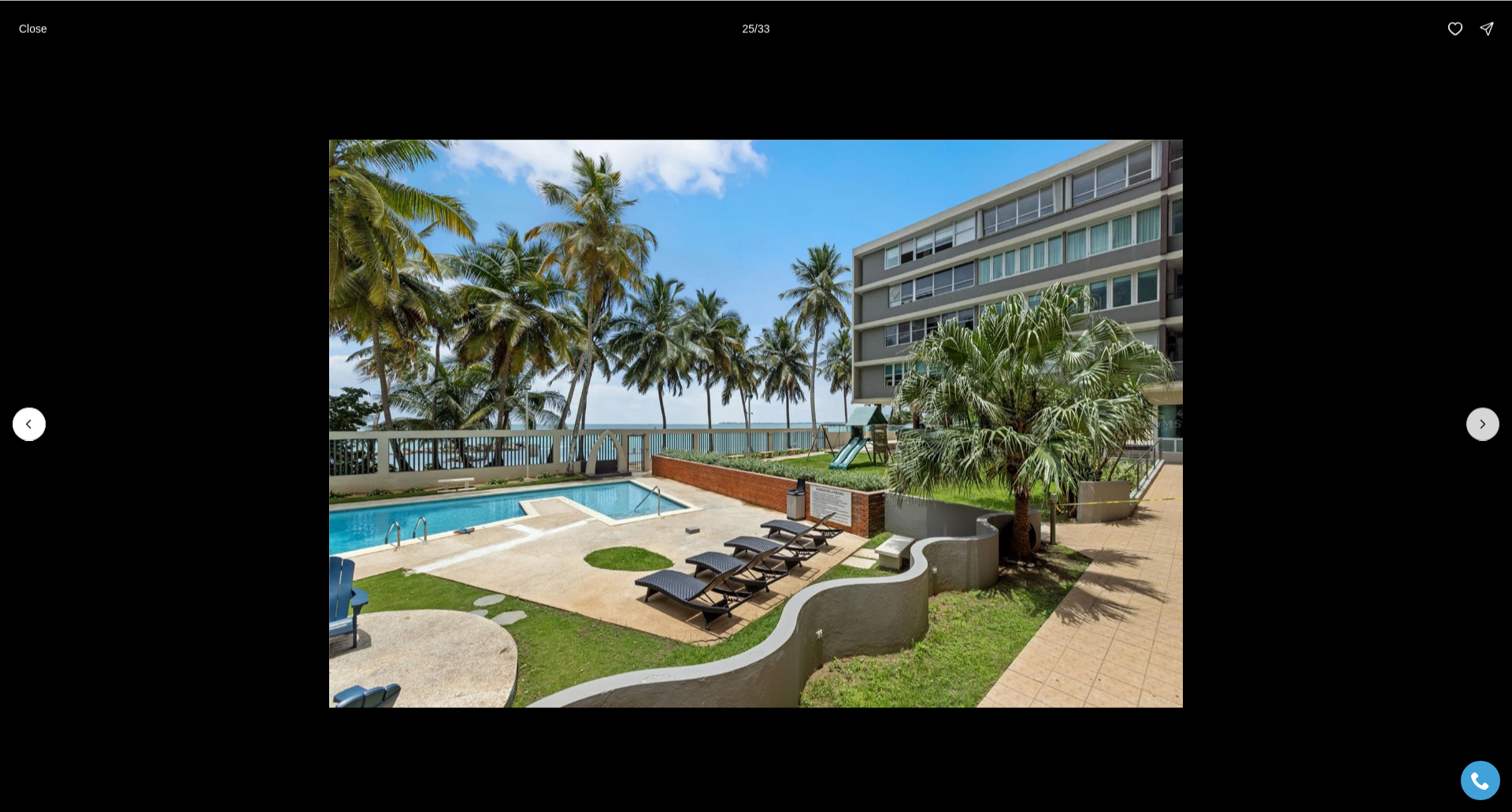
click at [1482, 429] on icon "Next slide" at bounding box center [1483, 423] width 16 height 16
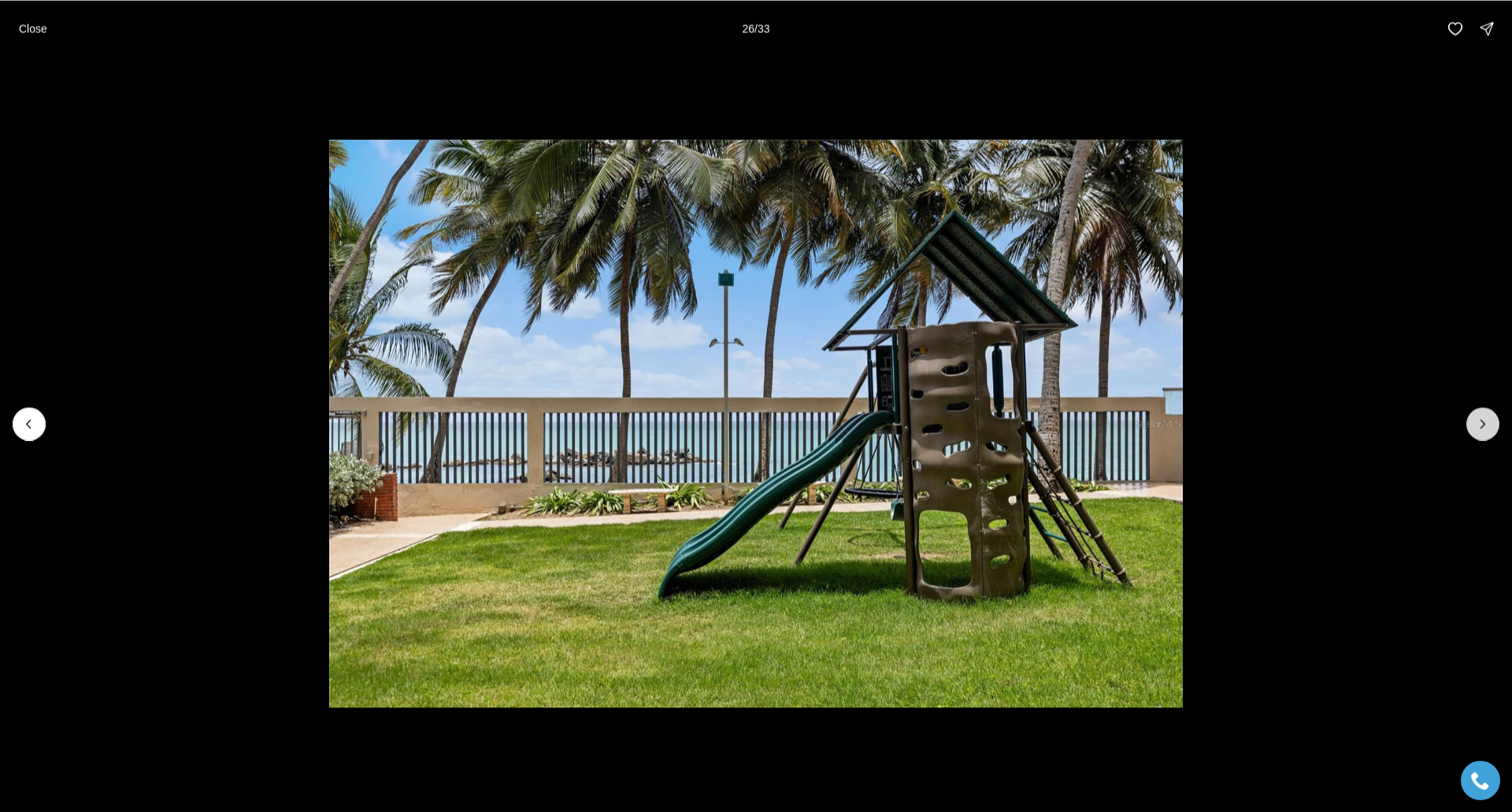
click at [1482, 429] on icon "Next slide" at bounding box center [1483, 423] width 16 height 16
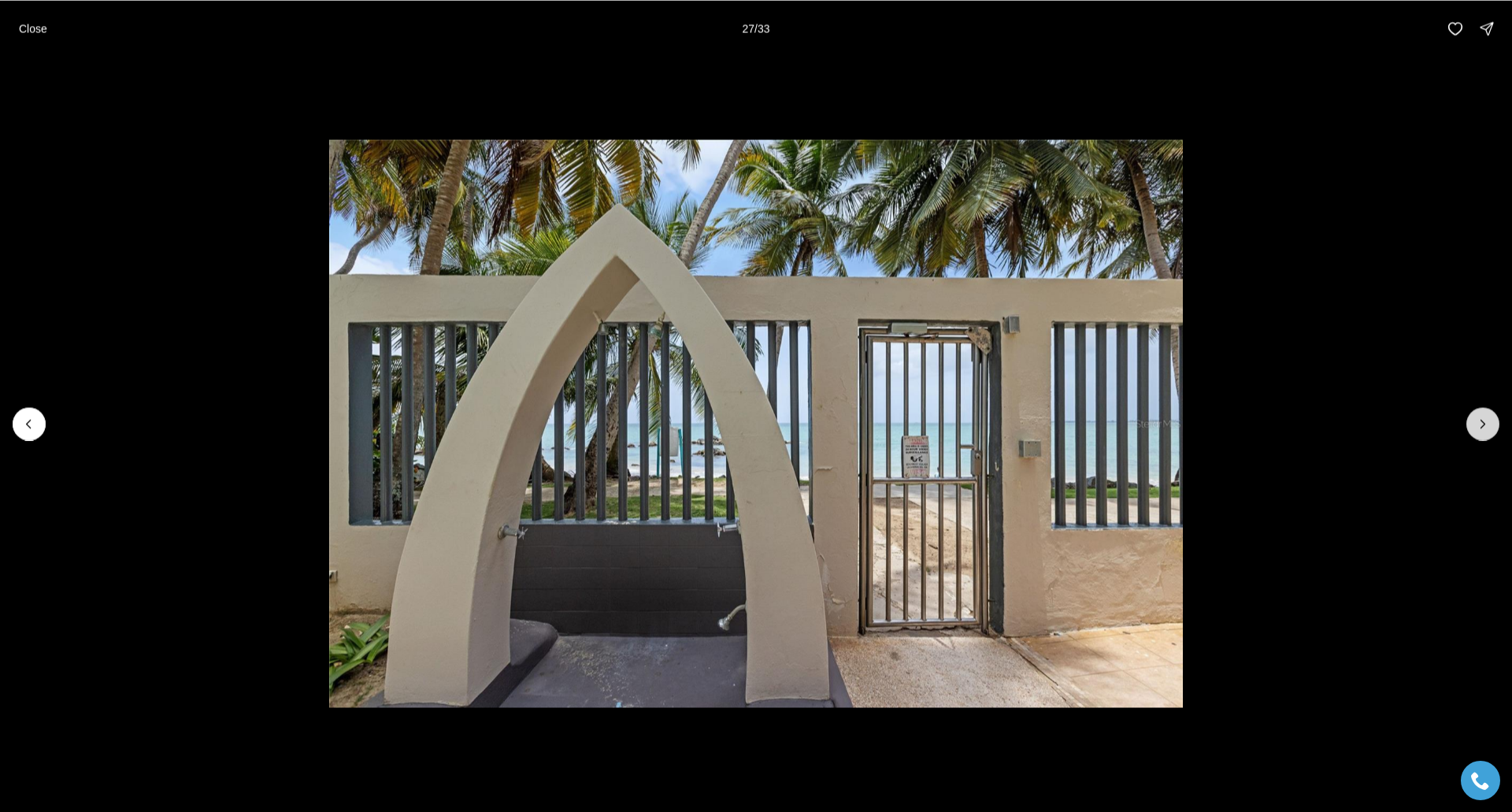
click at [1482, 429] on icon "Next slide" at bounding box center [1483, 423] width 16 height 16
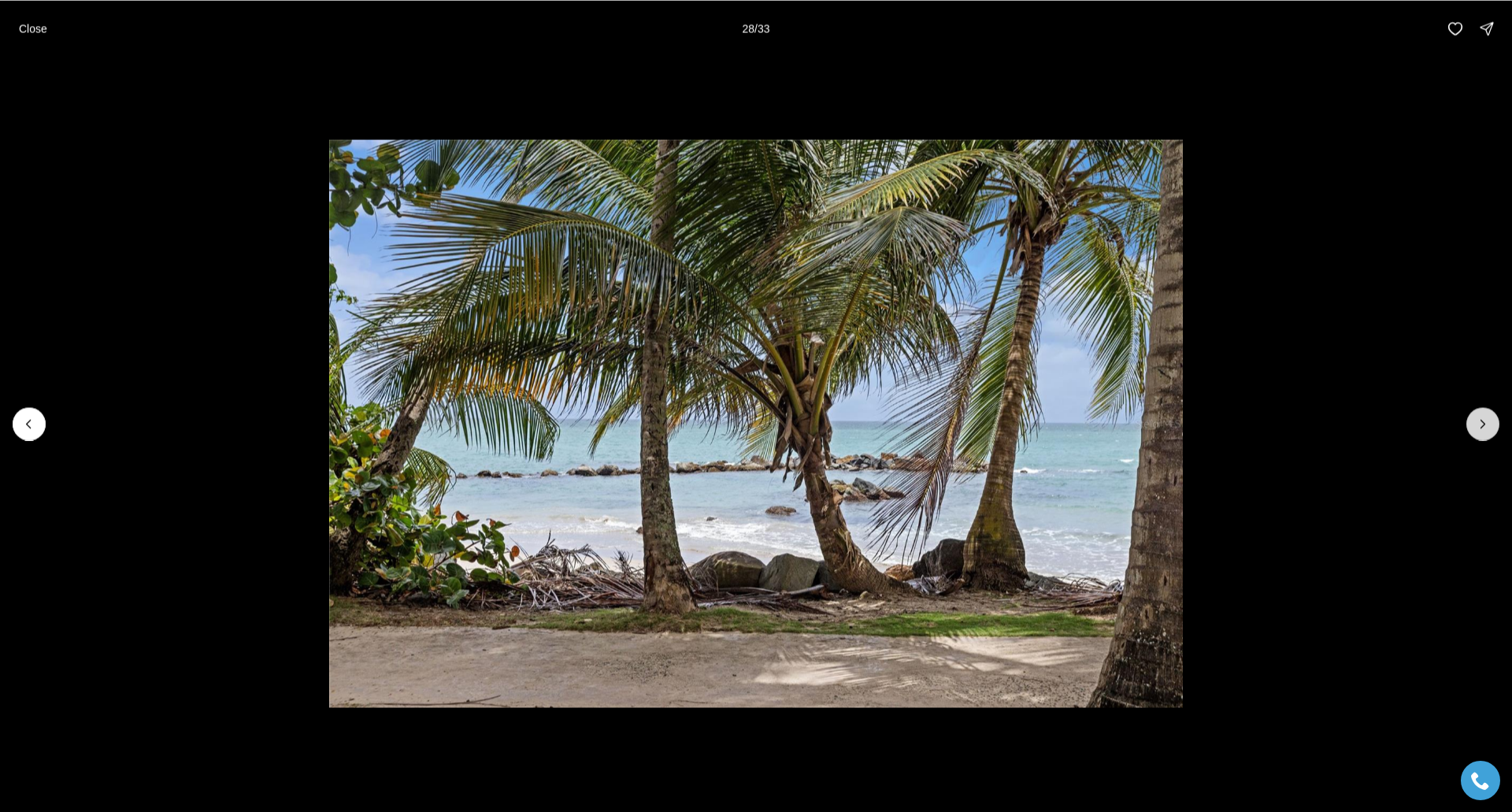
click at [1482, 429] on icon "Next slide" at bounding box center [1483, 423] width 16 height 16
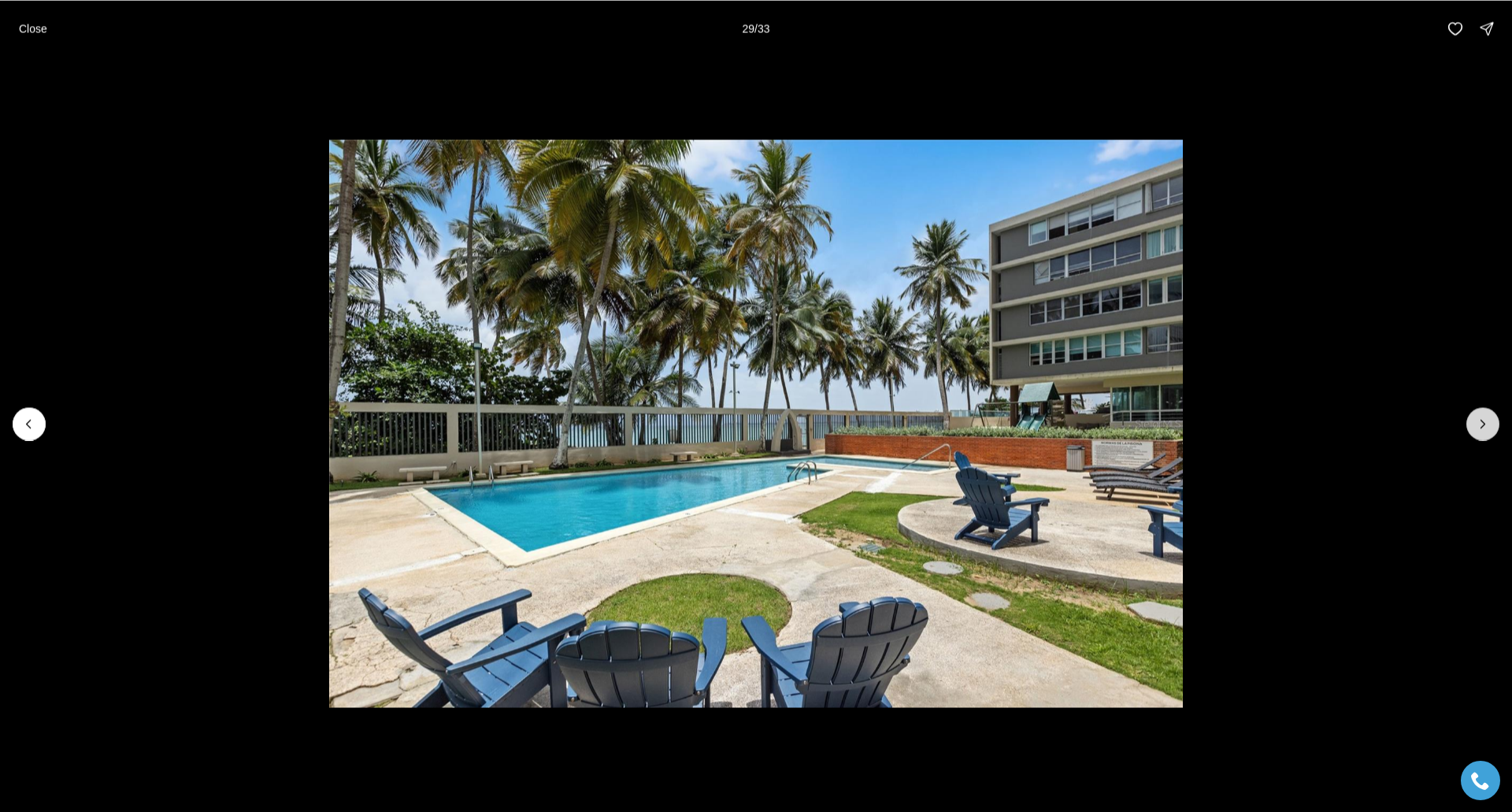
click at [1482, 429] on icon "Next slide" at bounding box center [1483, 423] width 16 height 16
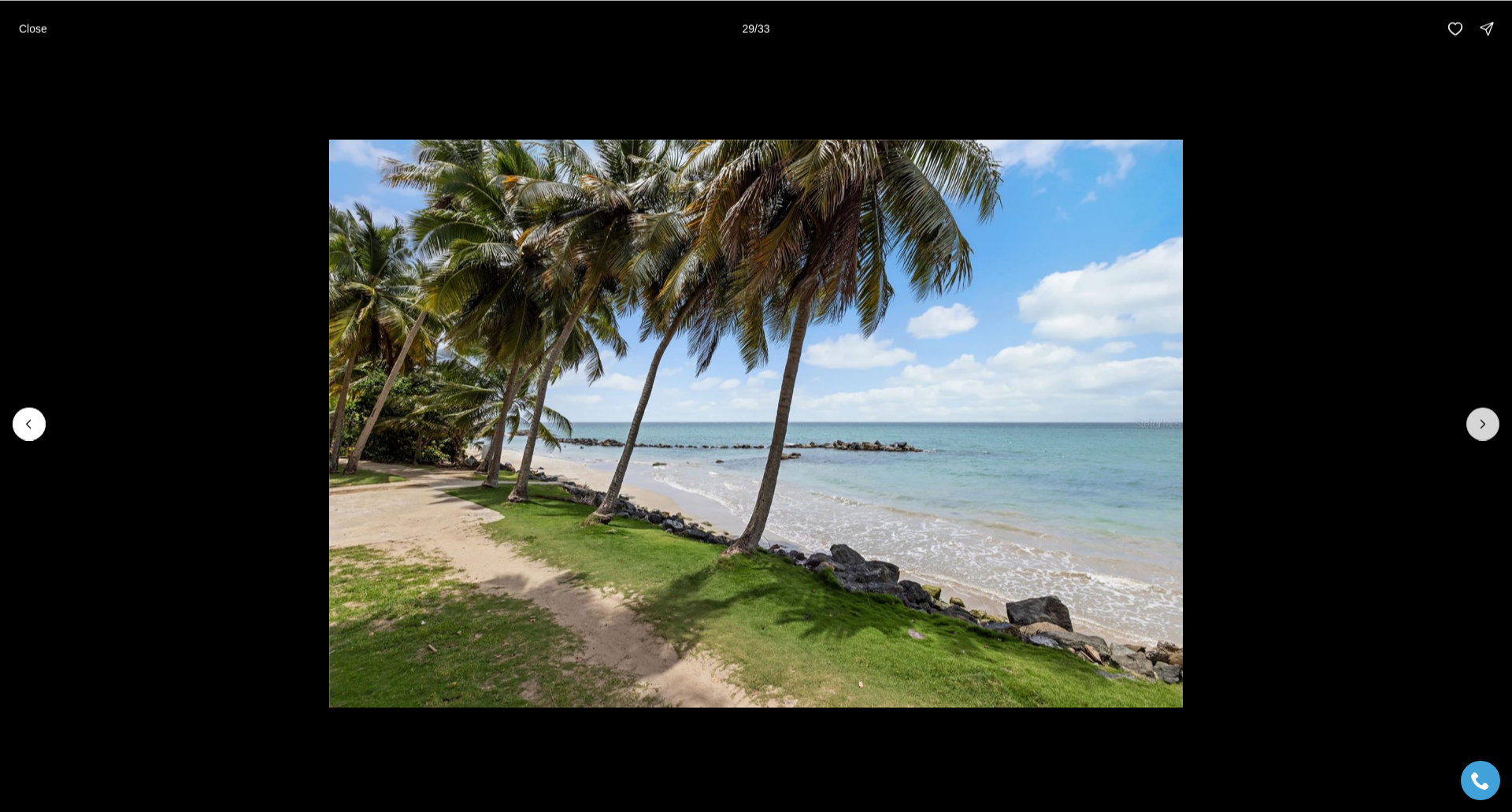
click at [1482, 429] on icon "Next slide" at bounding box center [1483, 423] width 16 height 16
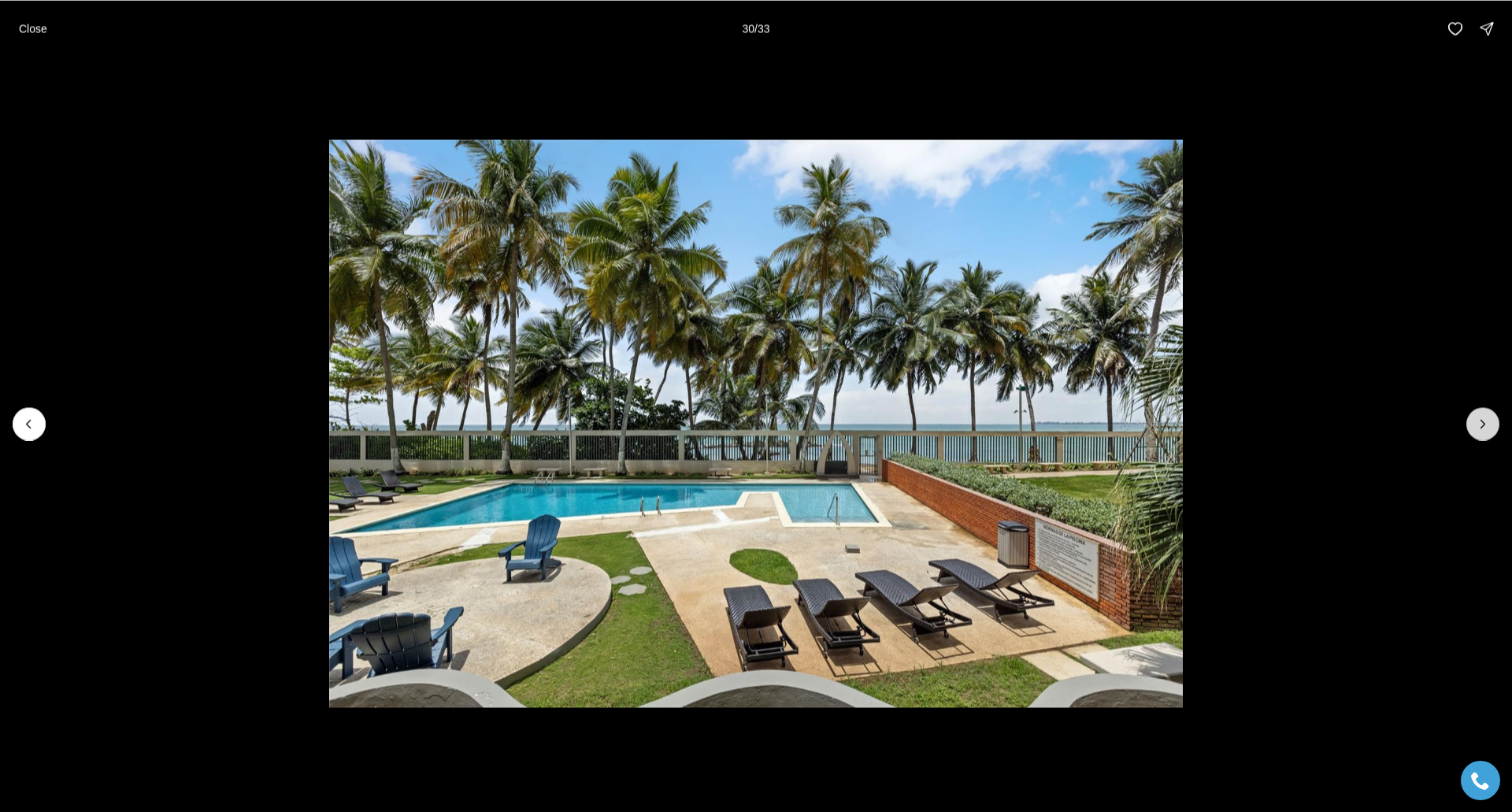
click at [1482, 429] on icon "Next slide" at bounding box center [1483, 423] width 16 height 16
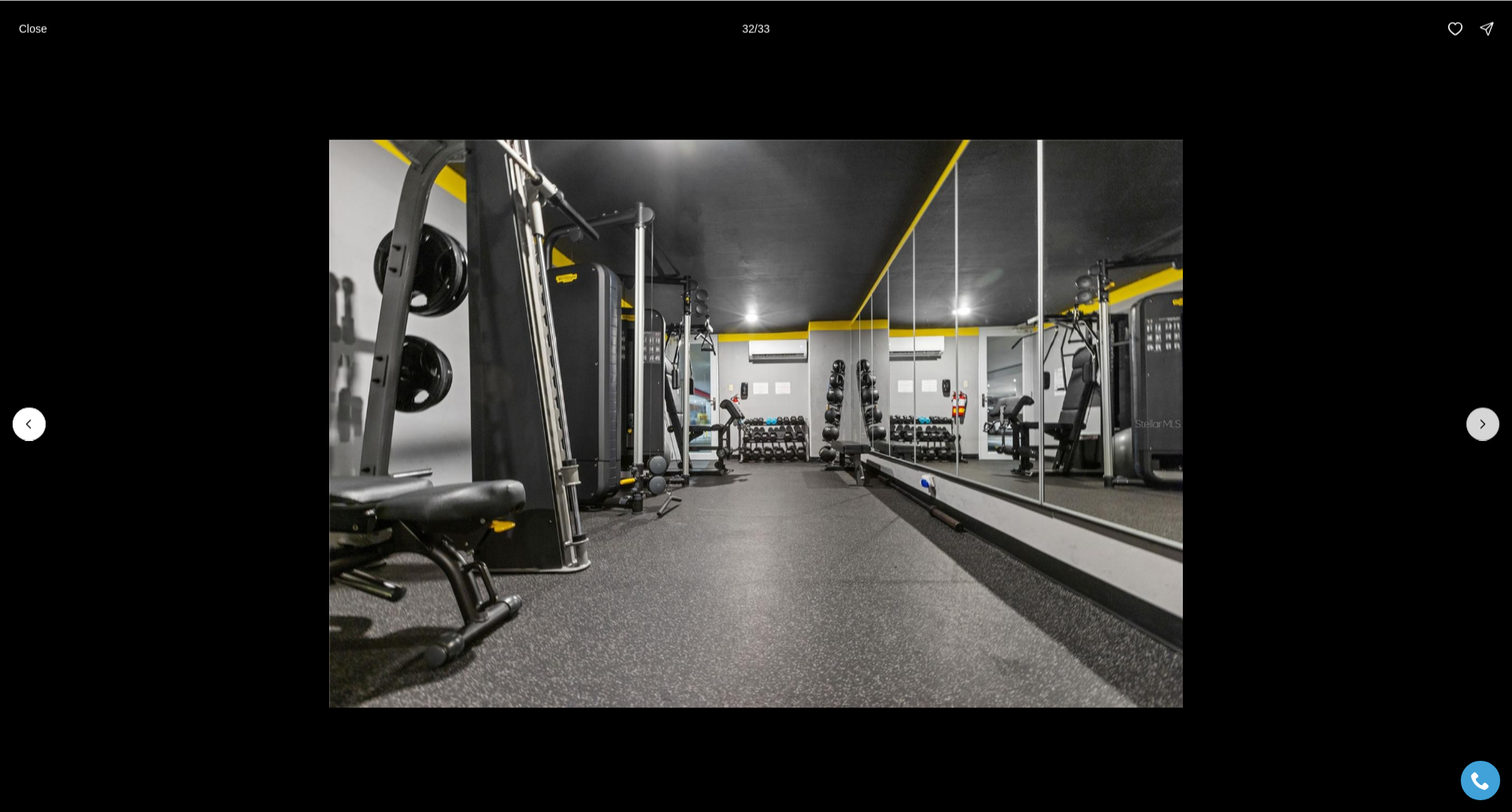
click at [1482, 429] on icon "Next slide" at bounding box center [1483, 423] width 16 height 16
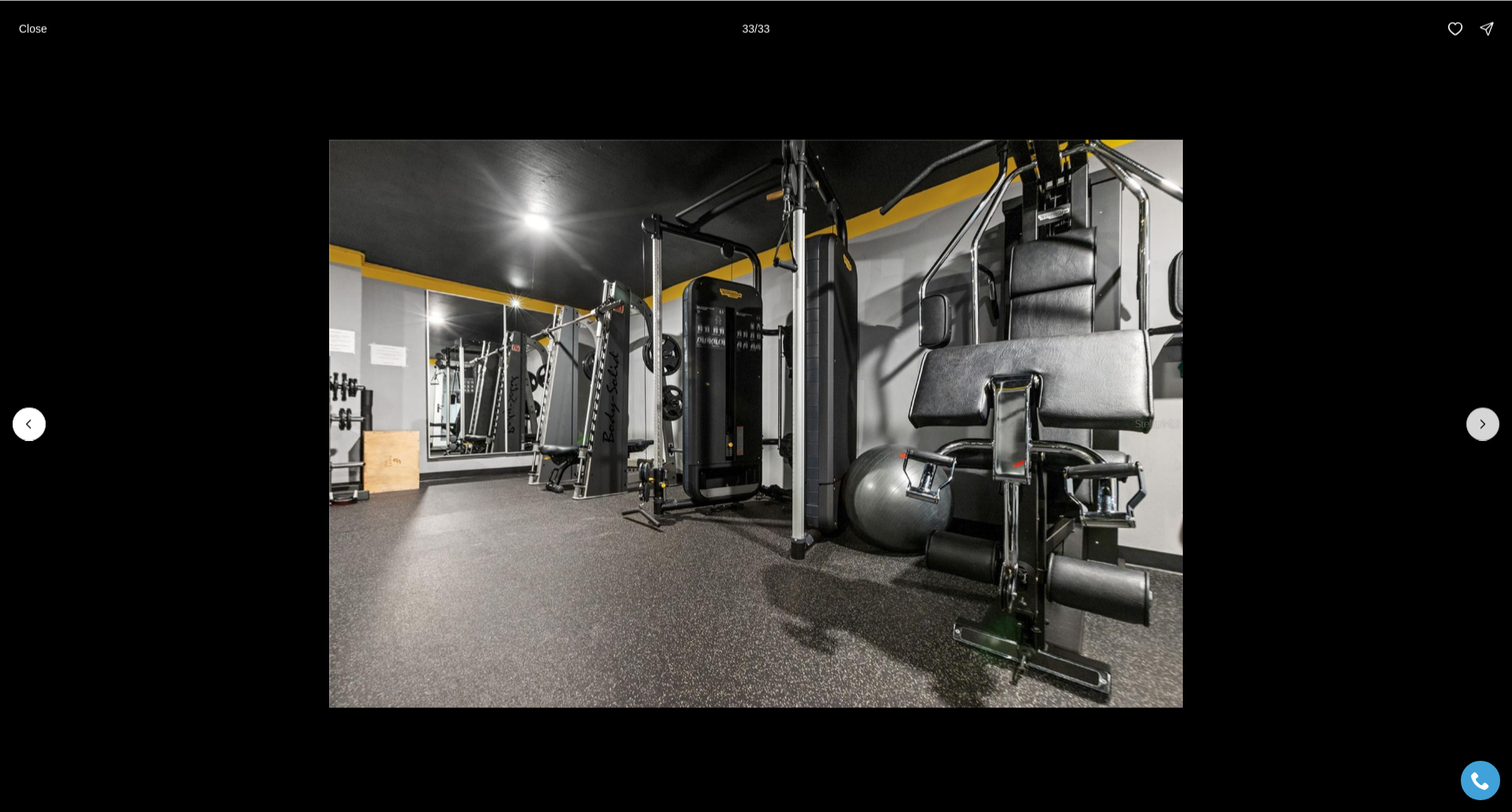
click at [1482, 429] on div at bounding box center [1483, 423] width 33 height 33
click at [36, 28] on p "Close" at bounding box center [33, 28] width 28 height 13
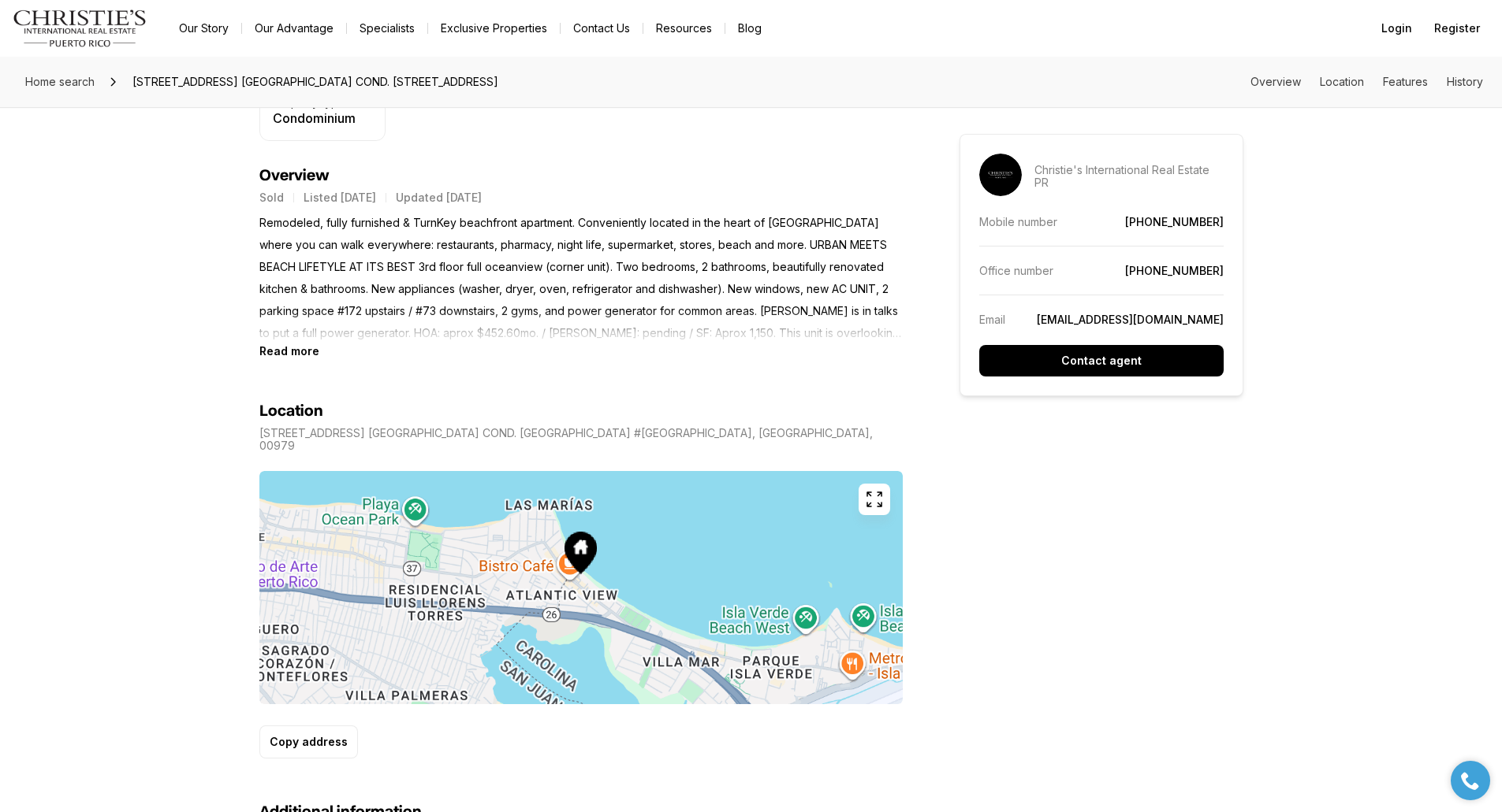
scroll to position [535, 0]
